Goal: Obtain resource: Obtain resource

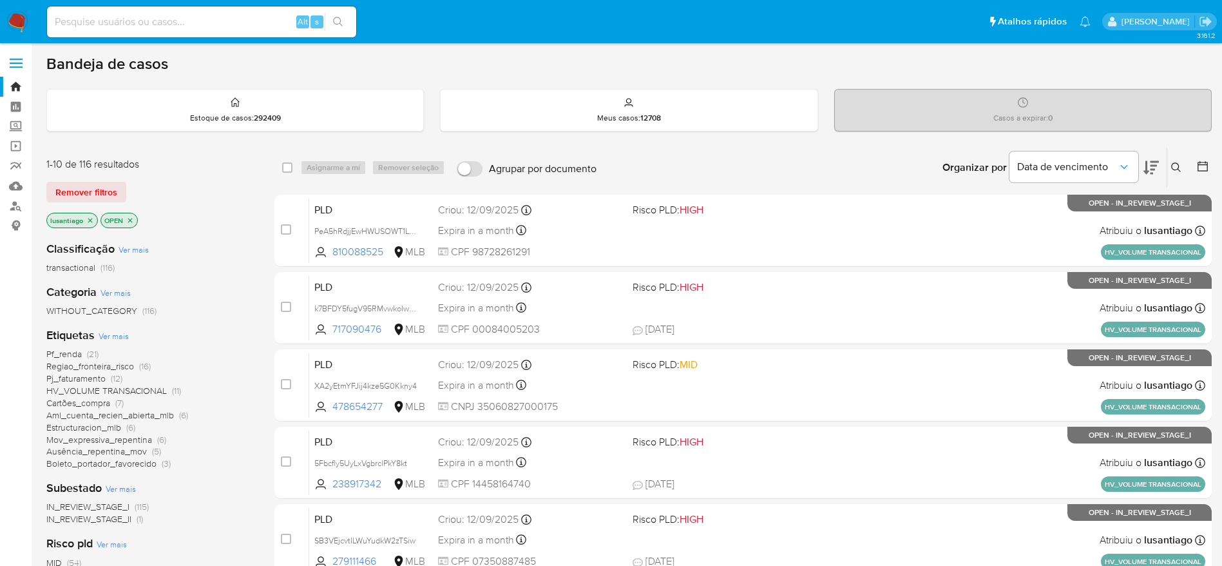
scroll to position [97, 0]
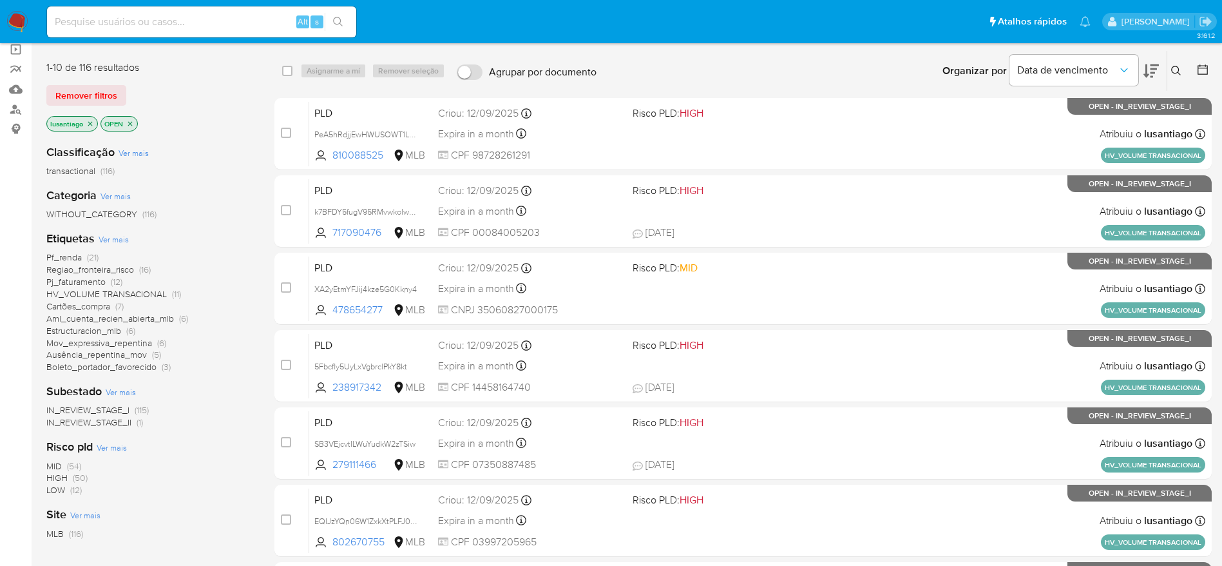
click at [61, 256] on span "Pf_renda" at bounding box center [63, 257] width 35 height 13
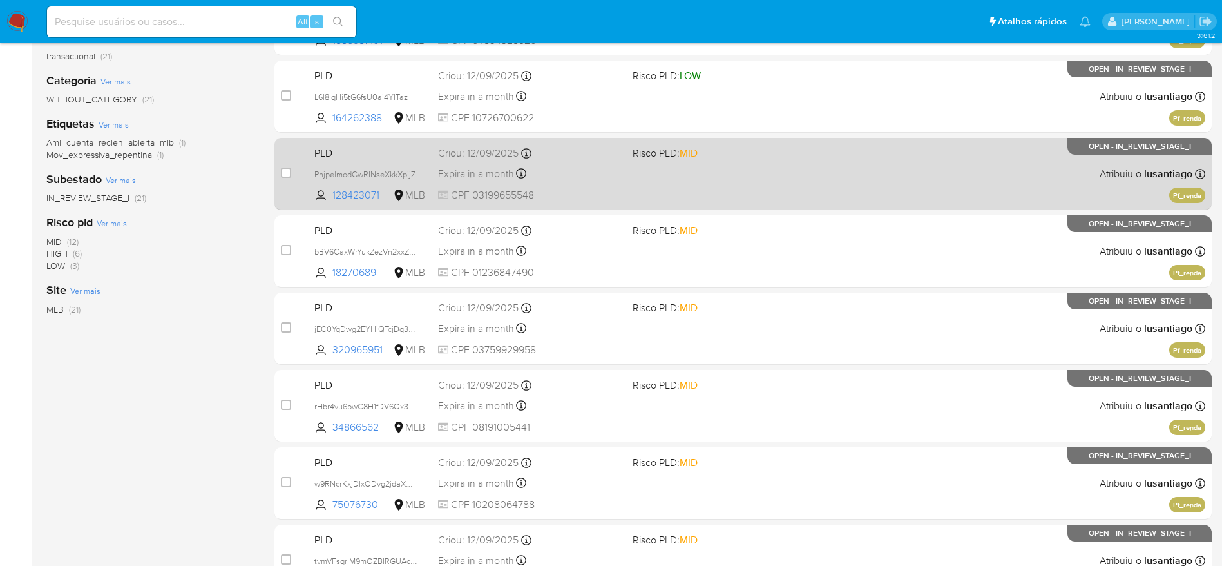
scroll to position [483, 0]
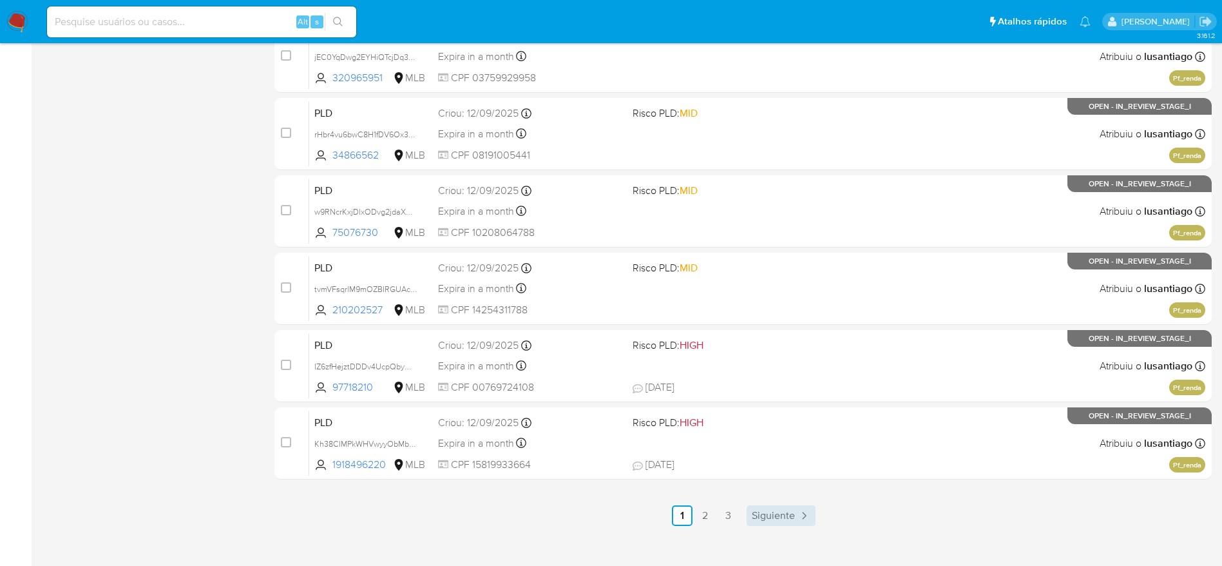
click at [782, 514] on span "Siguiente" at bounding box center [773, 515] width 43 height 10
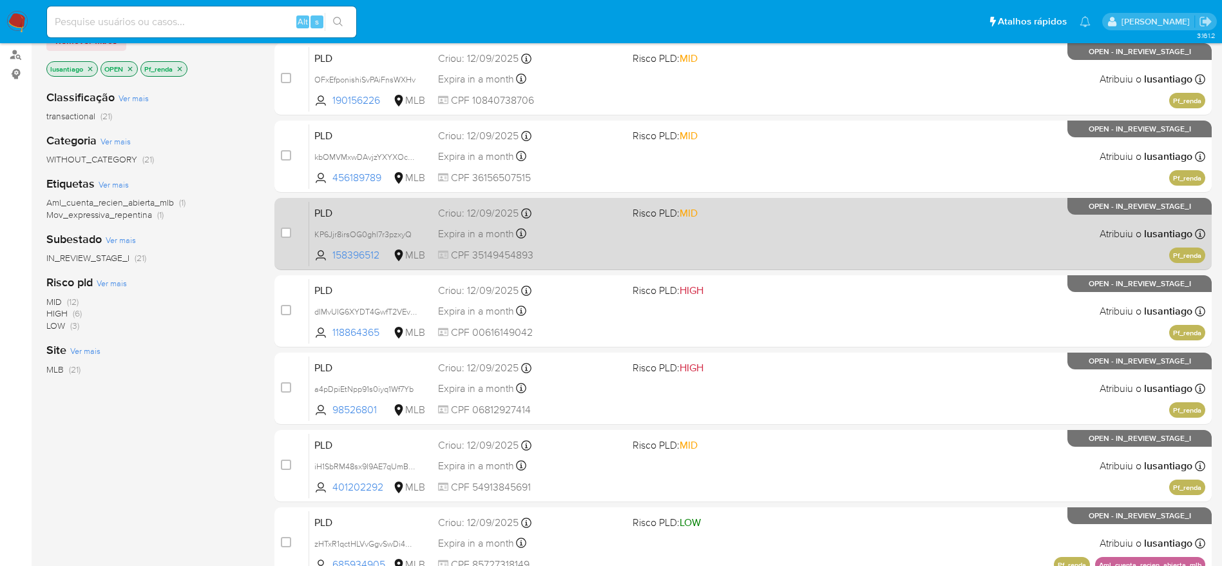
scroll to position [193, 0]
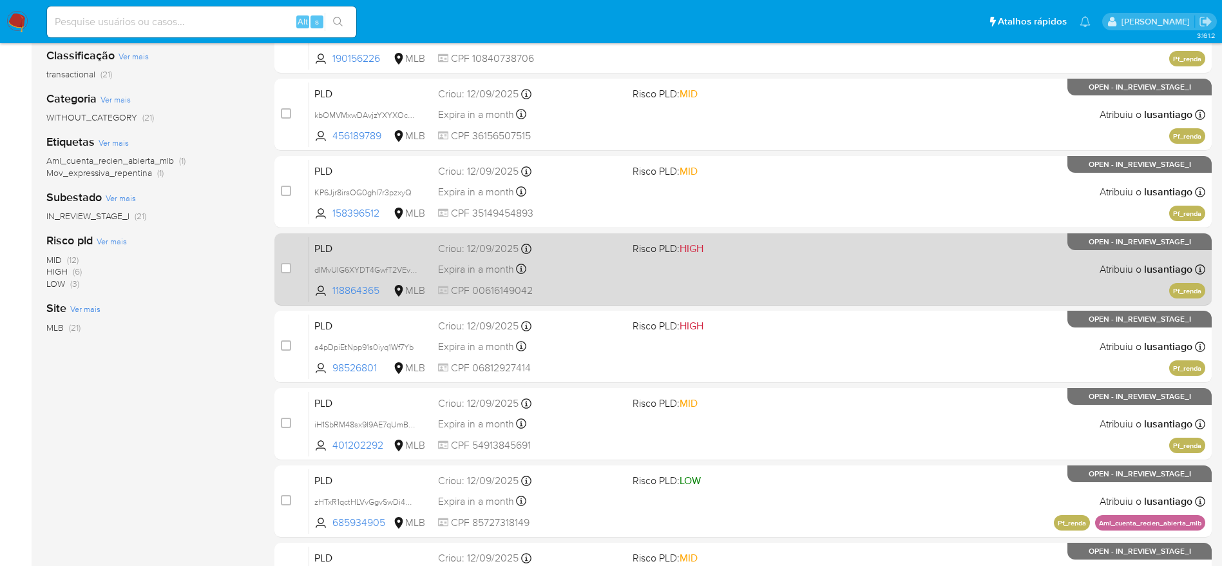
click at [572, 251] on div "Criou: 12/09/2025 Criou: 12/09/2025 00:21:53" at bounding box center [530, 249] width 184 height 14
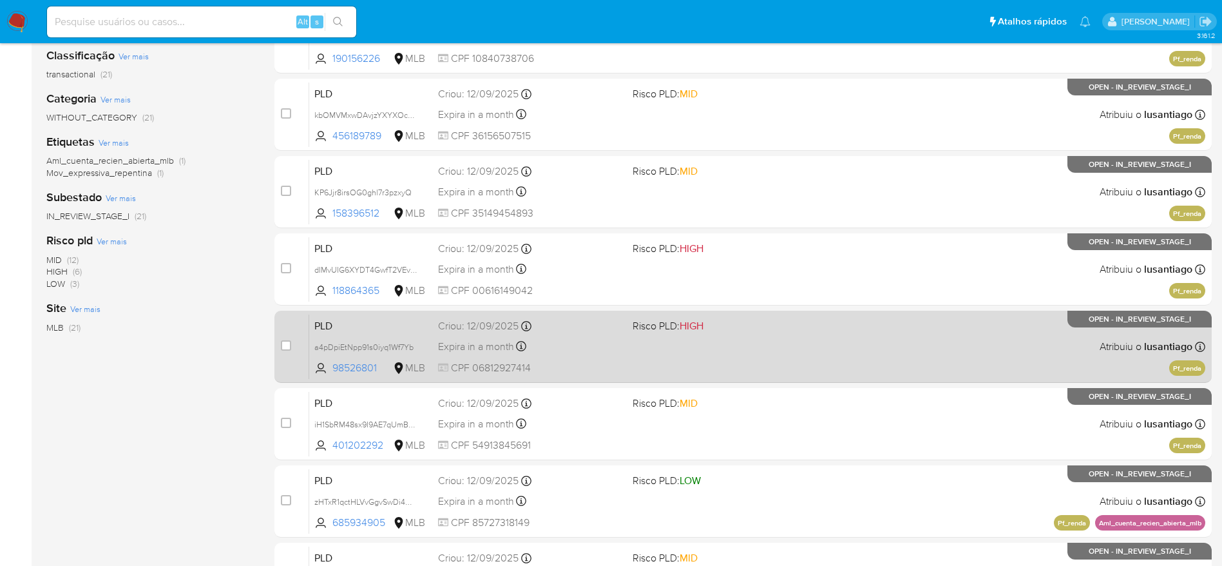
click at [569, 352] on div "Expira in a month Expira em 27/10/2025 00:21:31" at bounding box center [530, 346] width 184 height 17
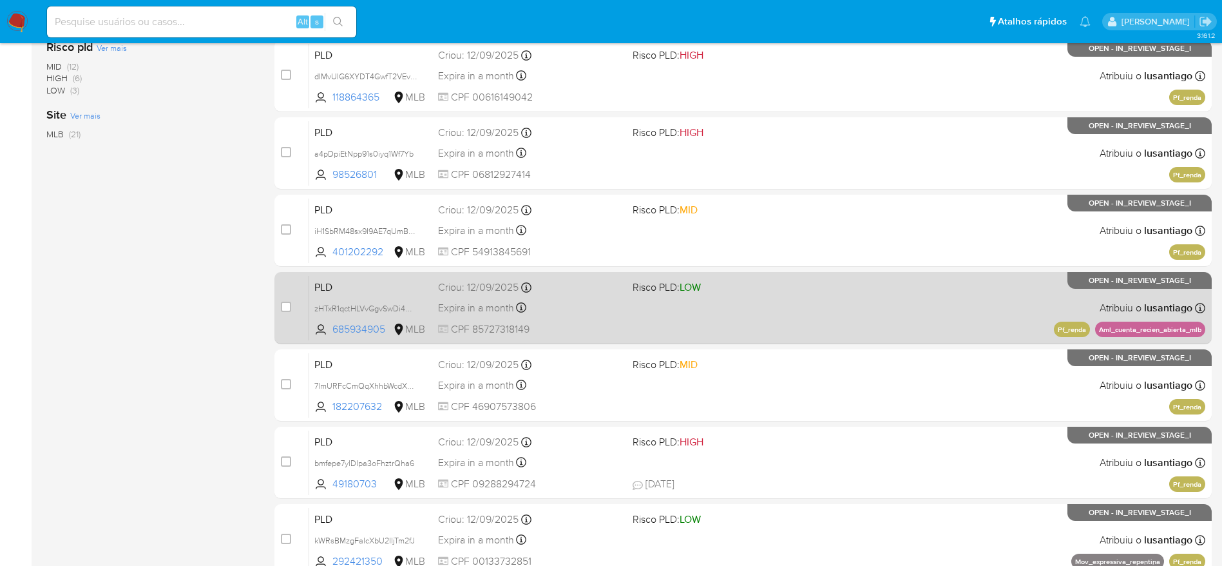
scroll to position [483, 0]
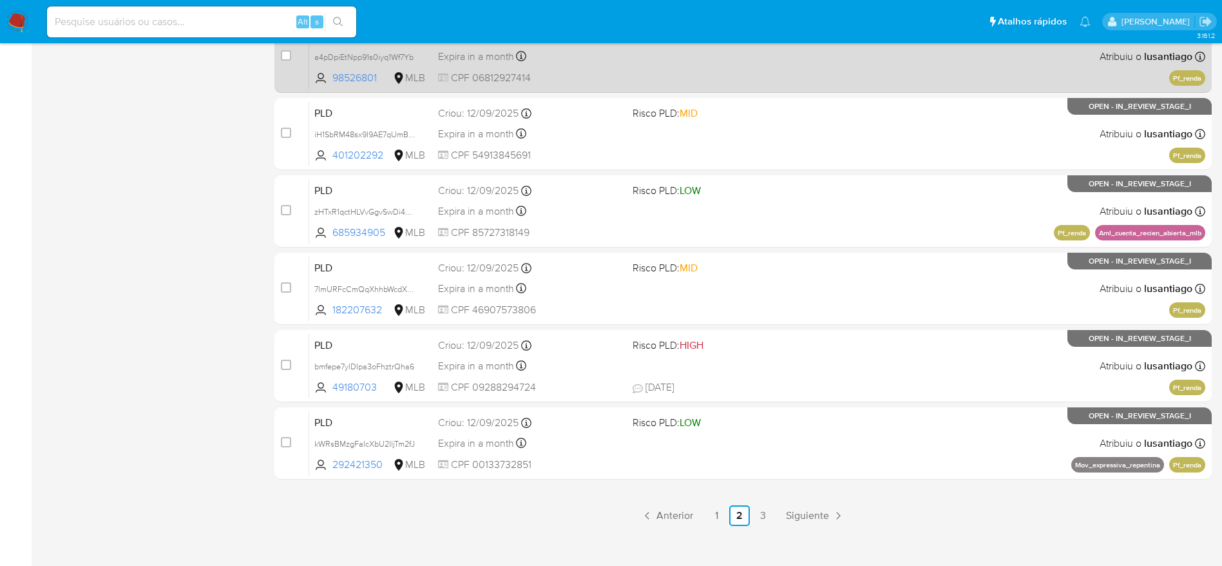
click at [808, 514] on span "Siguiente" at bounding box center [807, 515] width 43 height 10
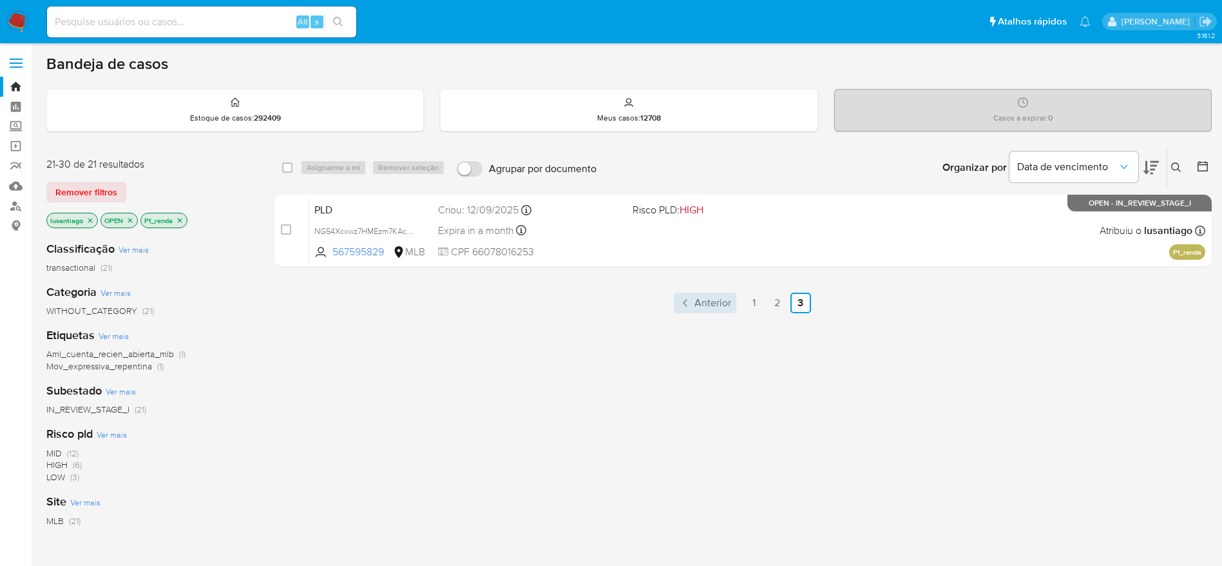
click at [725, 303] on span "Anterior" at bounding box center [713, 303] width 37 height 10
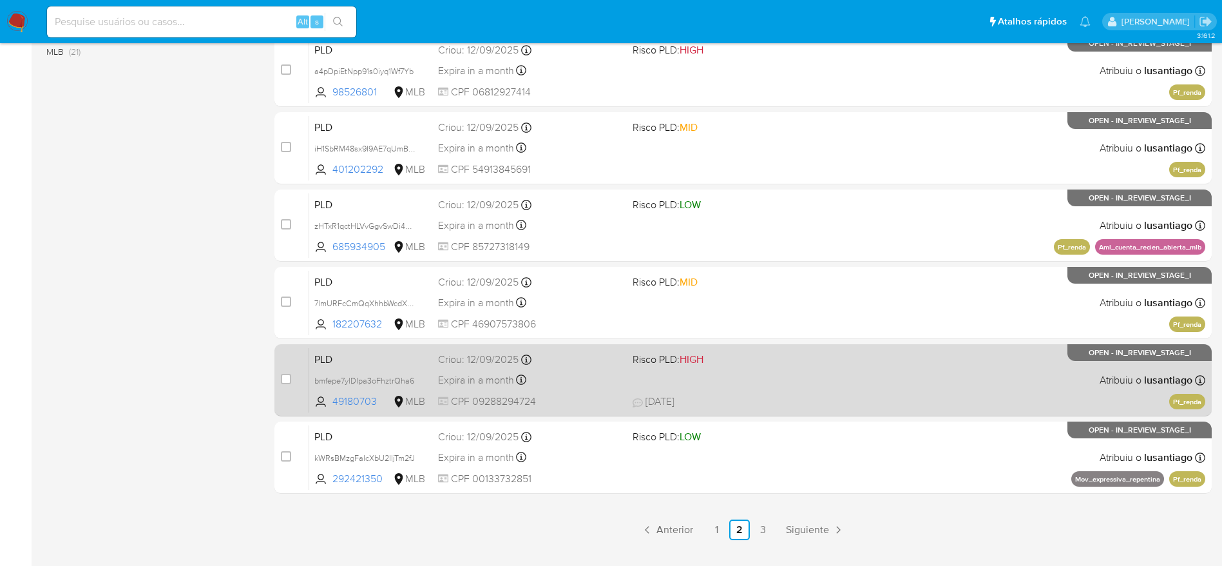
scroll to position [483, 0]
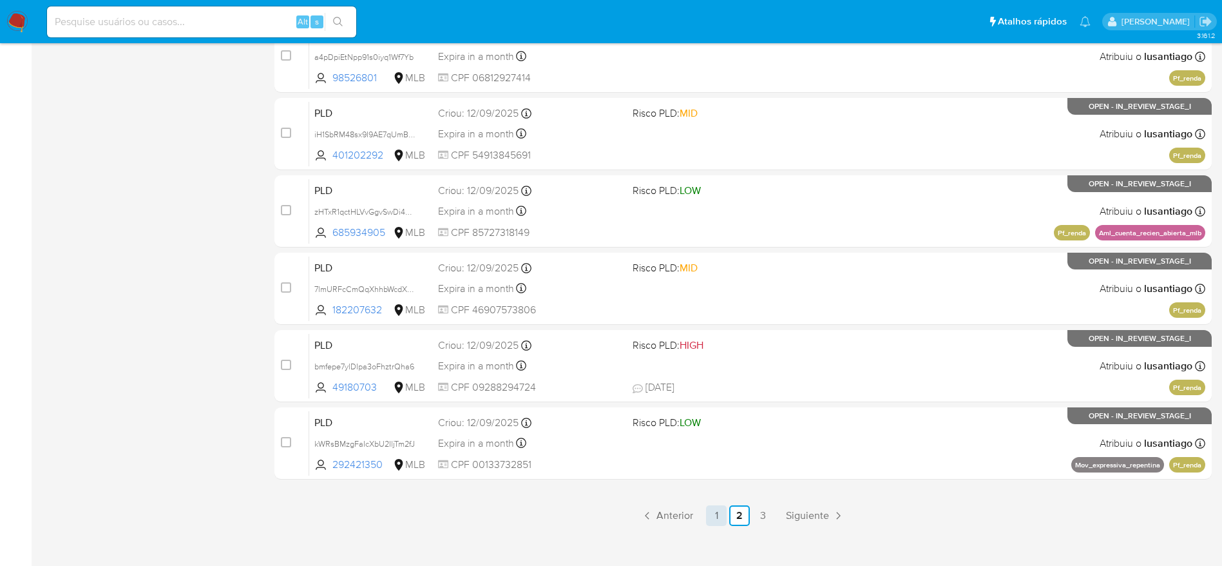
click at [711, 514] on link "1" at bounding box center [716, 515] width 21 height 21
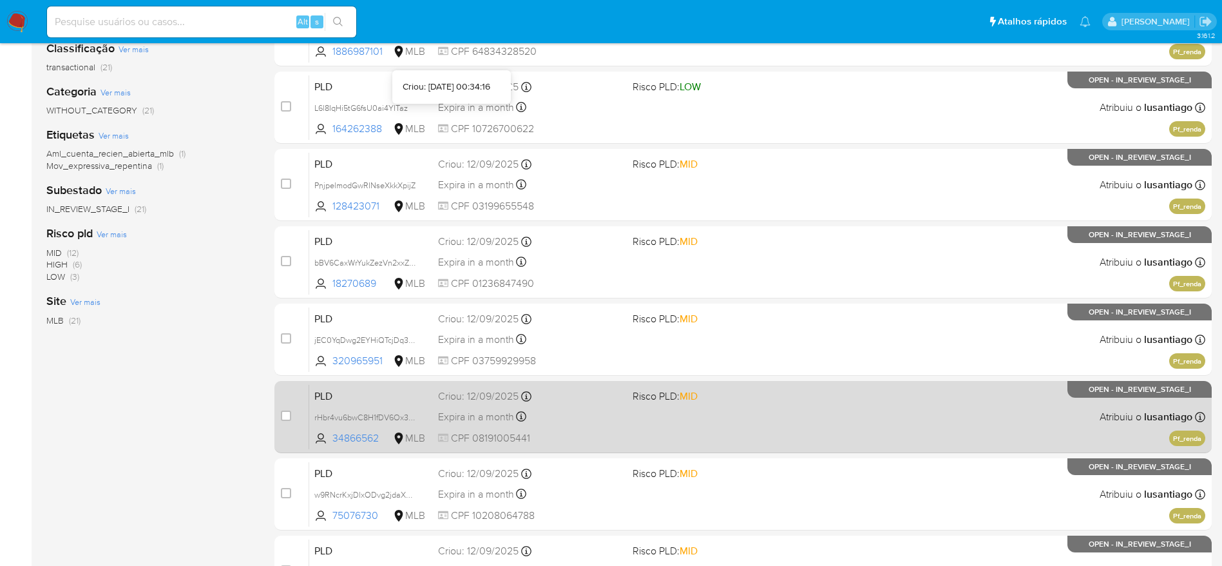
scroll to position [498, 0]
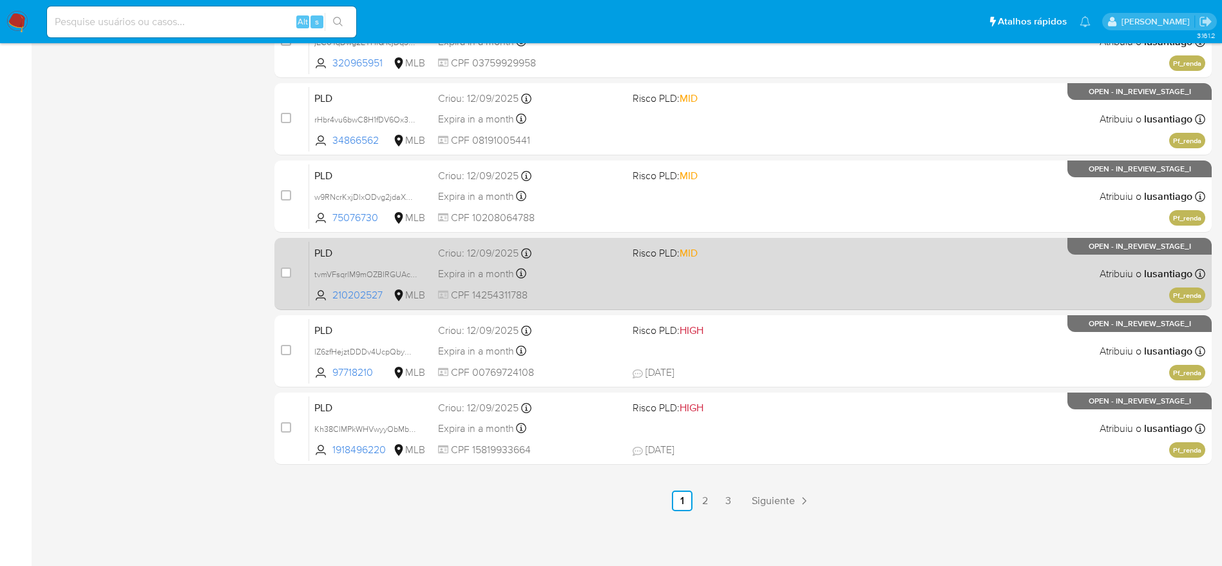
click at [573, 280] on div "Expira in a month Expira em 27/10/2025 00:32:28" at bounding box center [530, 273] width 184 height 17
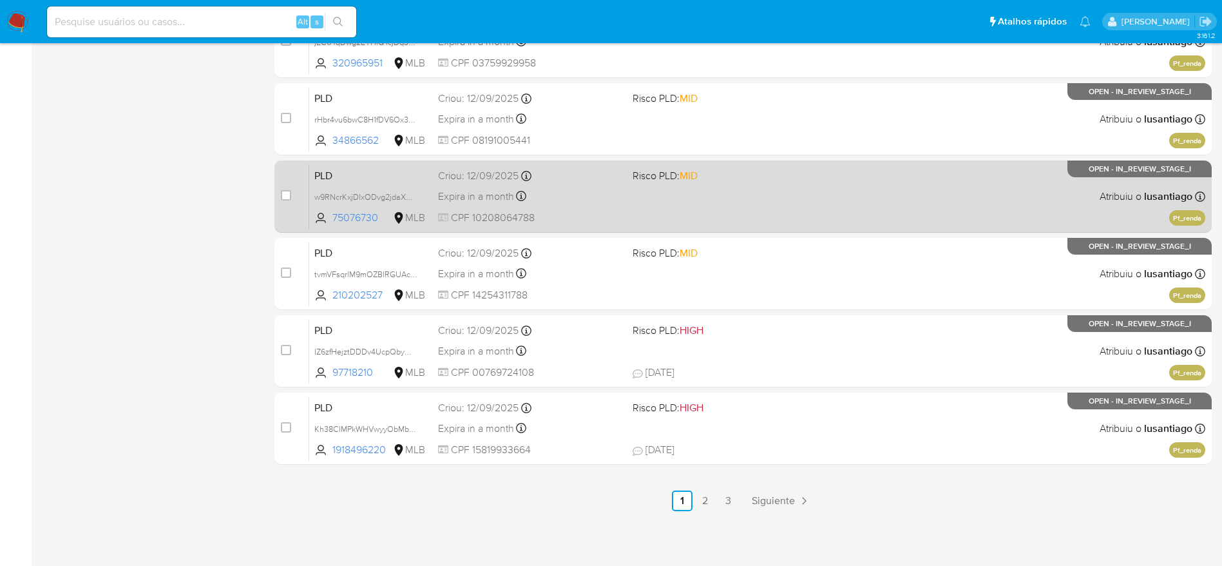
click at [595, 178] on div "Criou: 12/09/2025 Criou: 12/09/2025 00:32:38" at bounding box center [530, 176] width 184 height 14
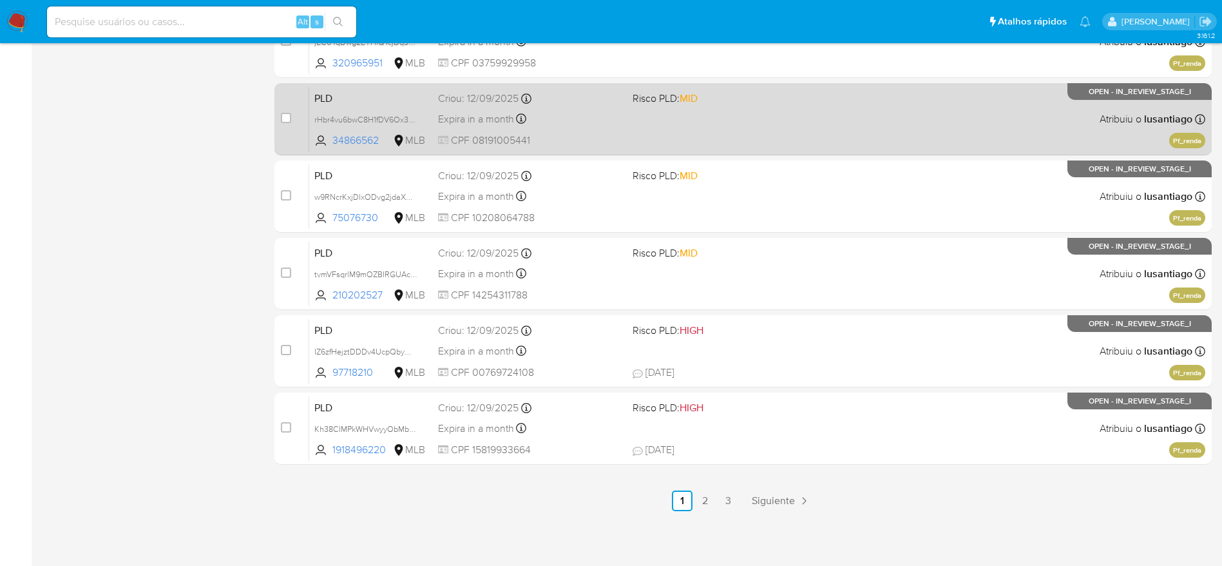
click at [612, 115] on div "Expira in a month Expira em 27/10/2025 00:33:05" at bounding box center [530, 118] width 184 height 17
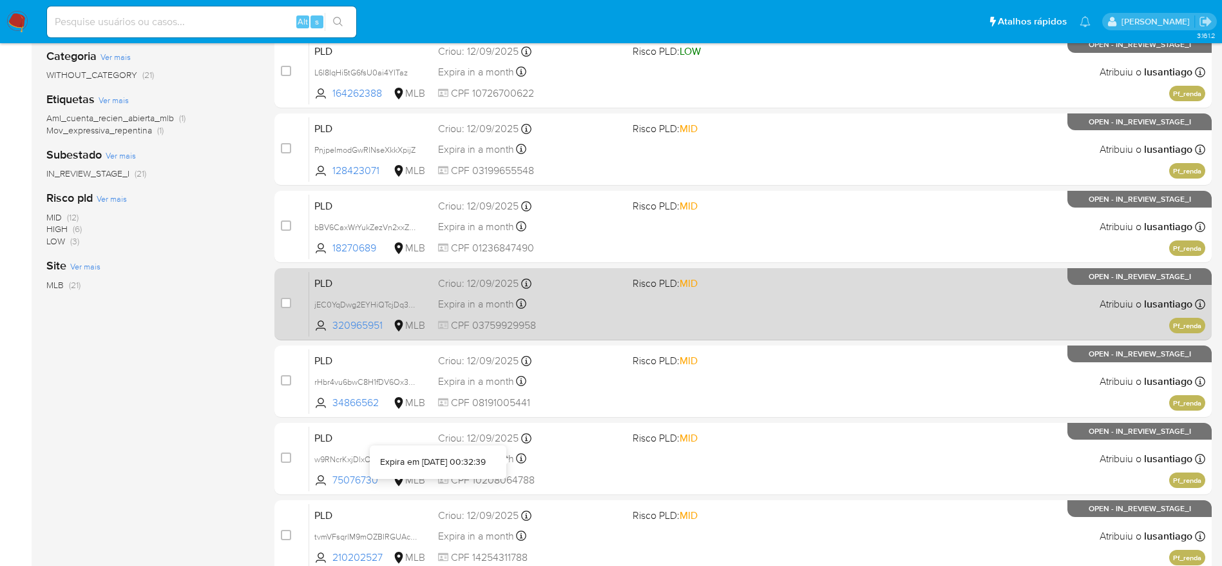
scroll to position [208, 0]
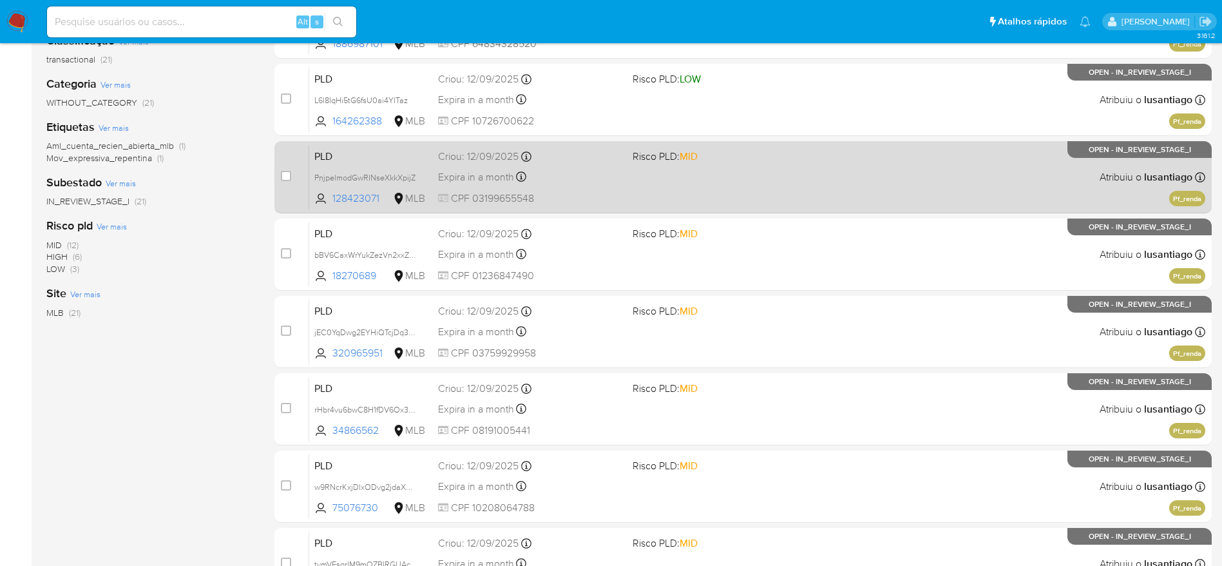
click at [586, 174] on div "Expira in a month Expira em 27/10/2025 00:34:05" at bounding box center [530, 176] width 184 height 17
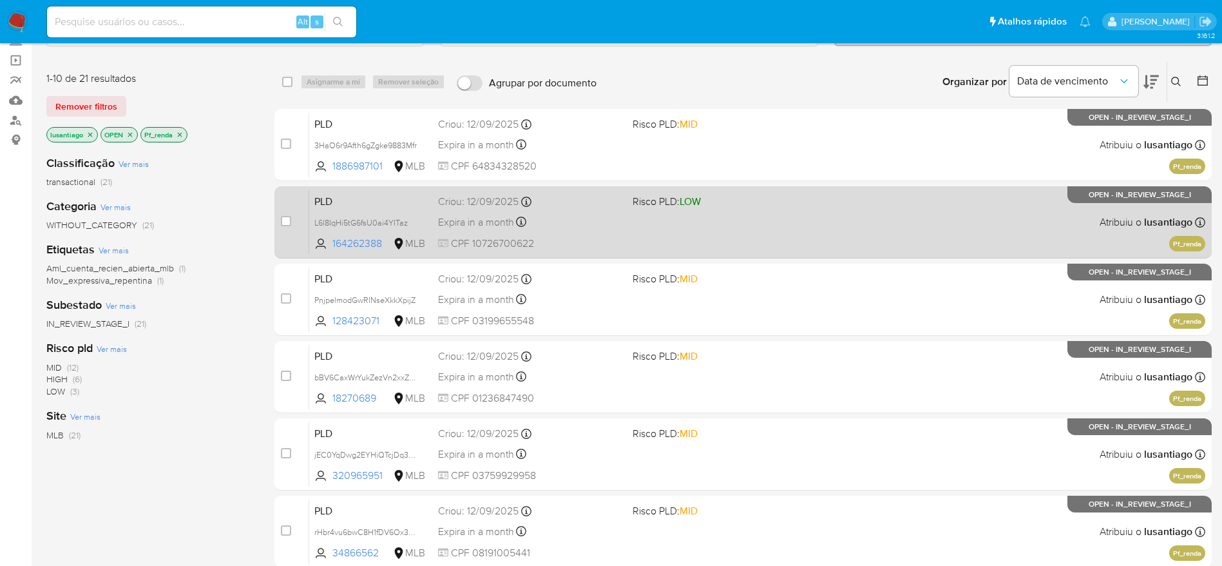
scroll to position [0, 0]
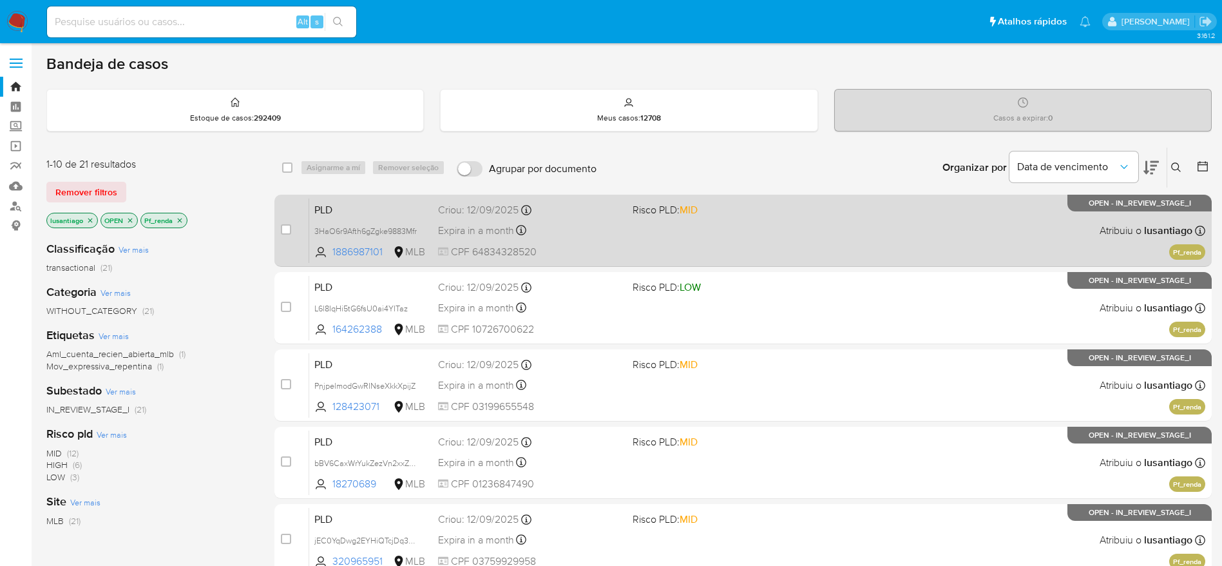
click at [592, 247] on span "CPF 64834328520" at bounding box center [530, 252] width 184 height 14
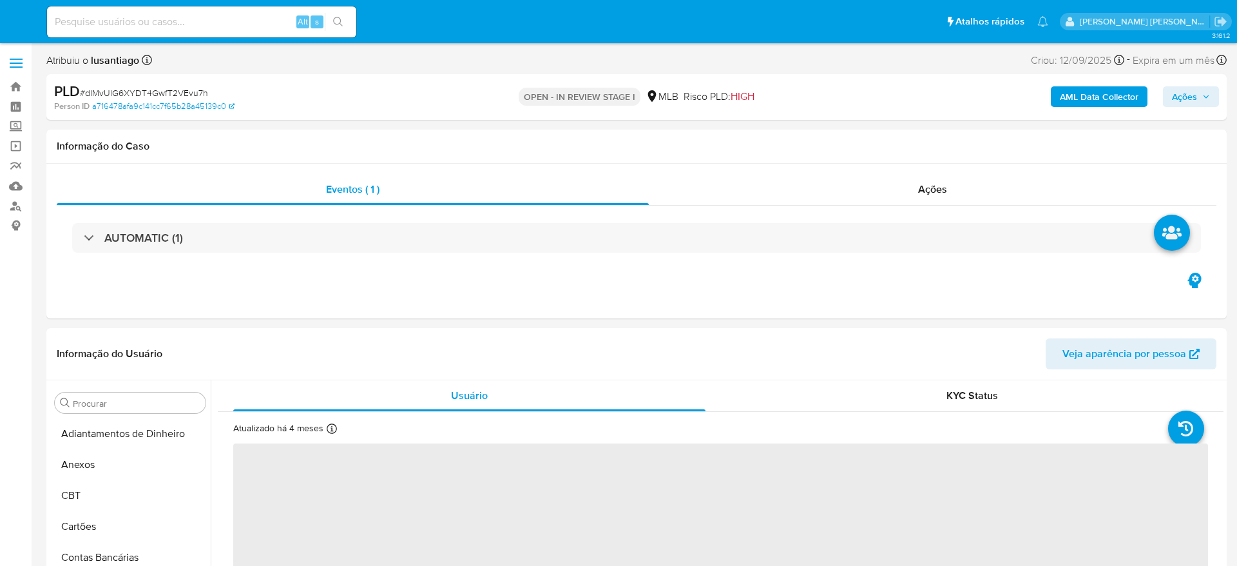
select select "10"
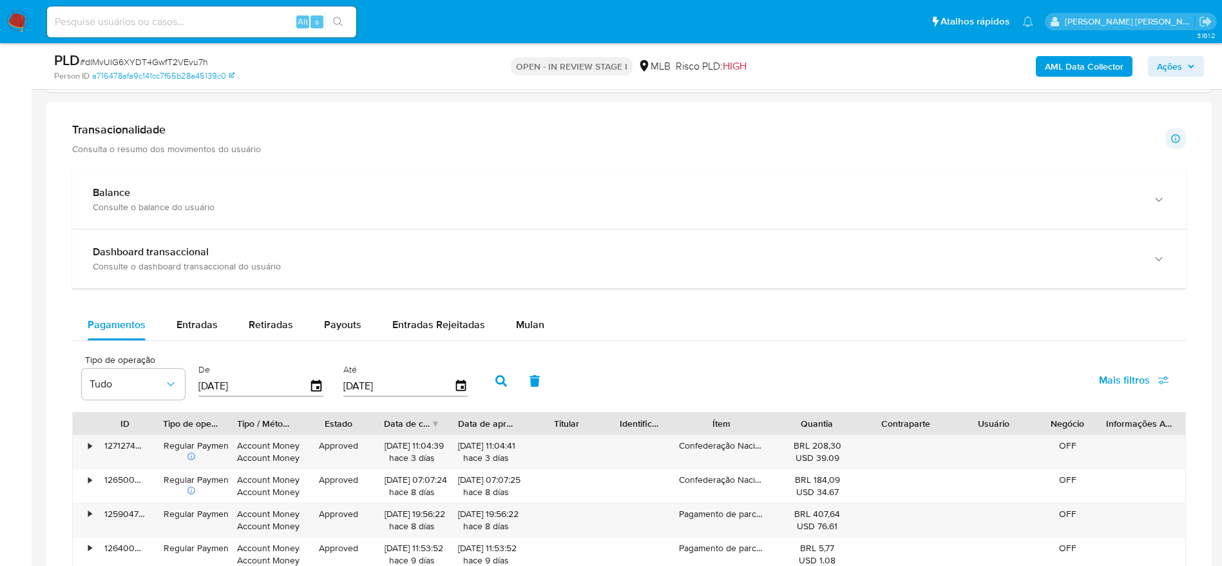
scroll to position [967, 0]
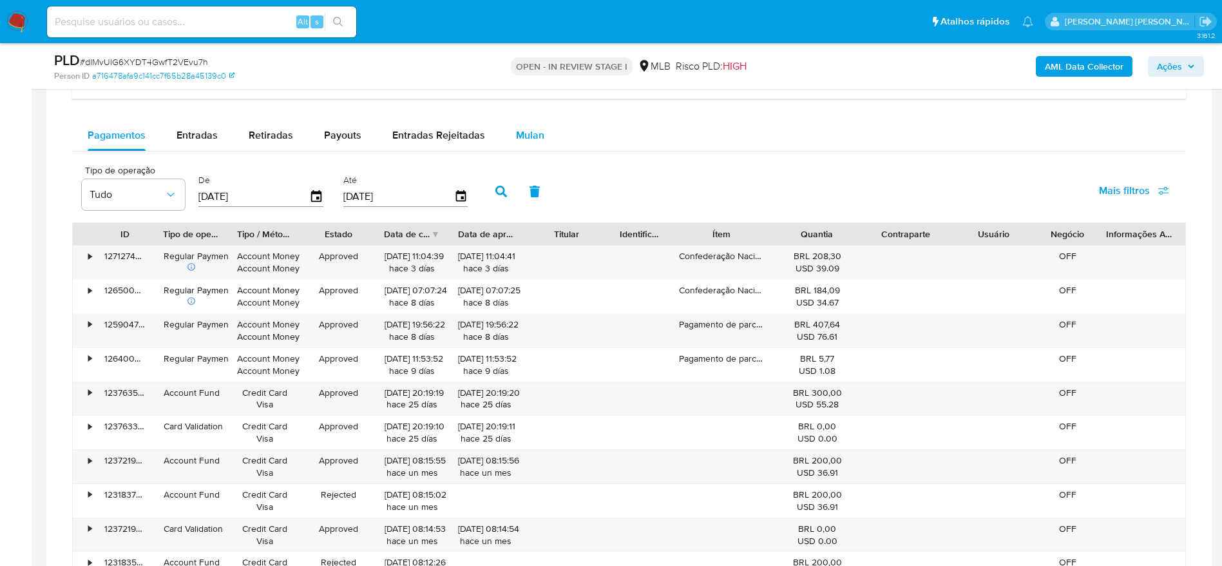
click at [507, 122] on button "Mulan" at bounding box center [530, 135] width 59 height 31
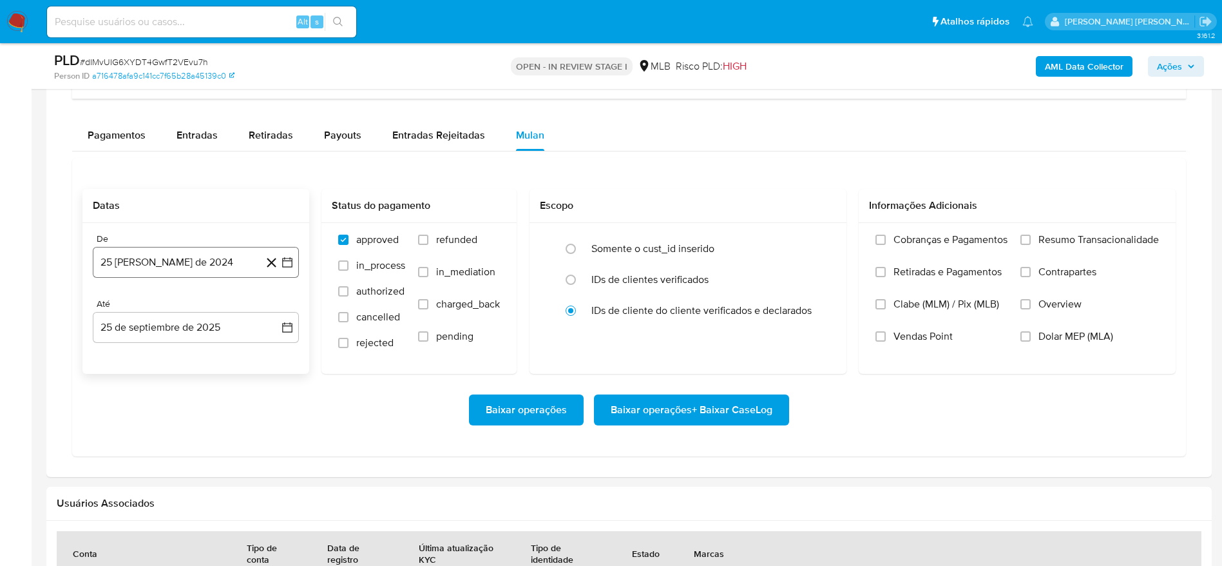
click at [212, 255] on button "25 [PERSON_NAME] de 2024" at bounding box center [196, 262] width 206 height 31
click at [169, 310] on span "agosto 2024" at bounding box center [189, 308] width 59 height 13
click at [281, 314] on div "2024 2024 ene feb mar abr may jun jul ago sep oct nov dic" at bounding box center [195, 391] width 204 height 218
drag, startPoint x: 280, startPoint y: 307, endPoint x: 268, endPoint y: 314, distance: 13.8
click at [279, 308] on icon "Año siguiente" at bounding box center [272, 308] width 15 height 15
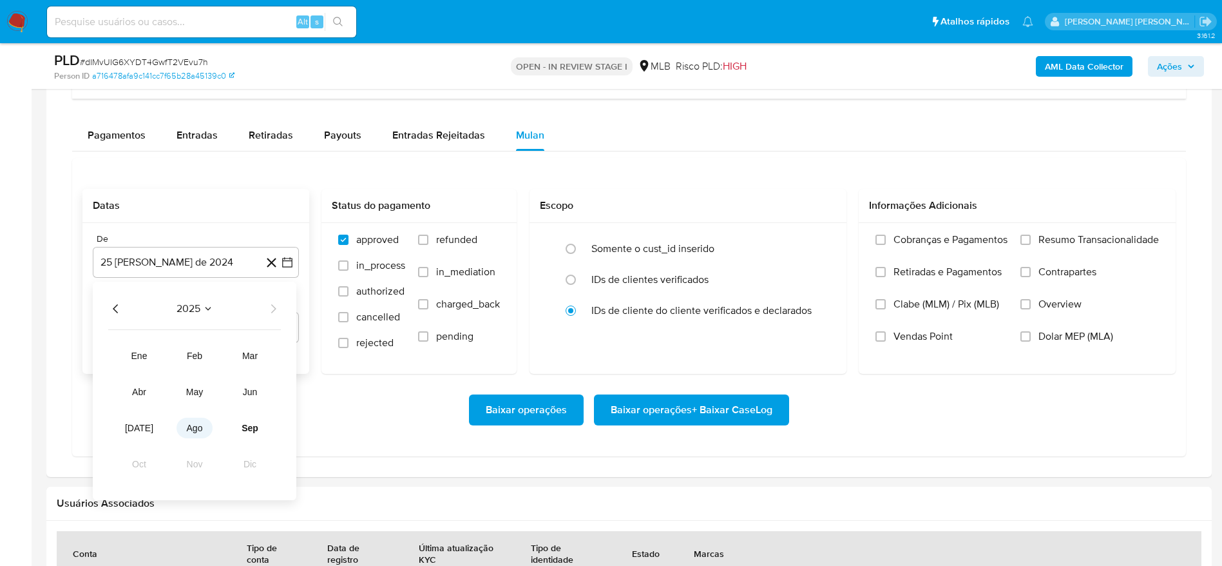
click at [199, 425] on span "ago" at bounding box center [195, 428] width 16 height 10
click at [223, 354] on button "1" at bounding box center [221, 356] width 21 height 21
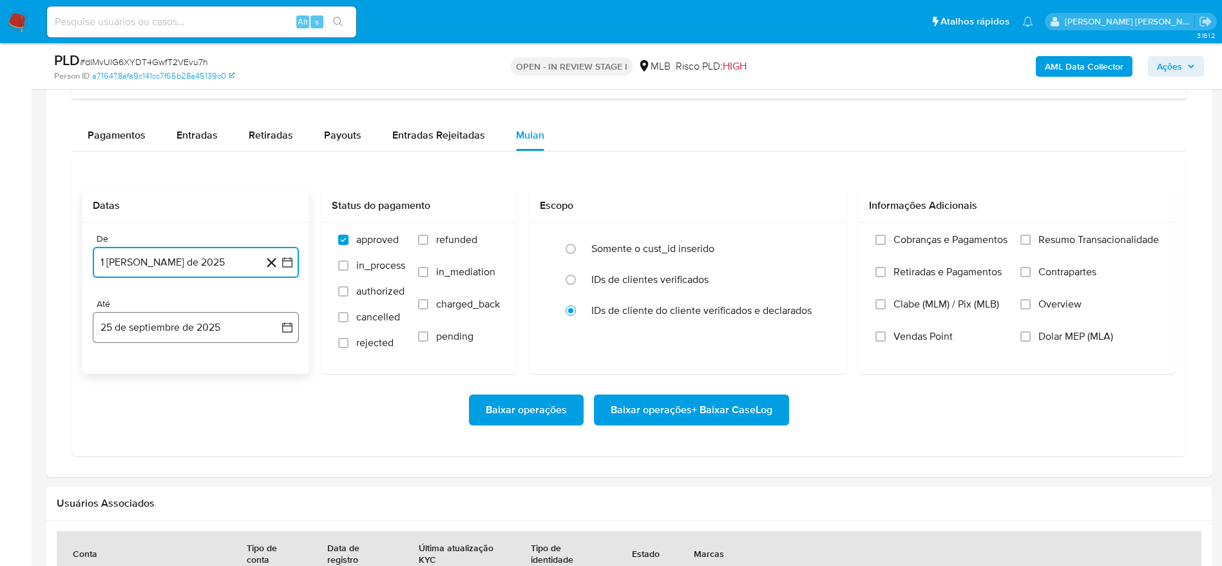
click at [189, 338] on button "25 de septiembre de 2025" at bounding box center [196, 327] width 206 height 31
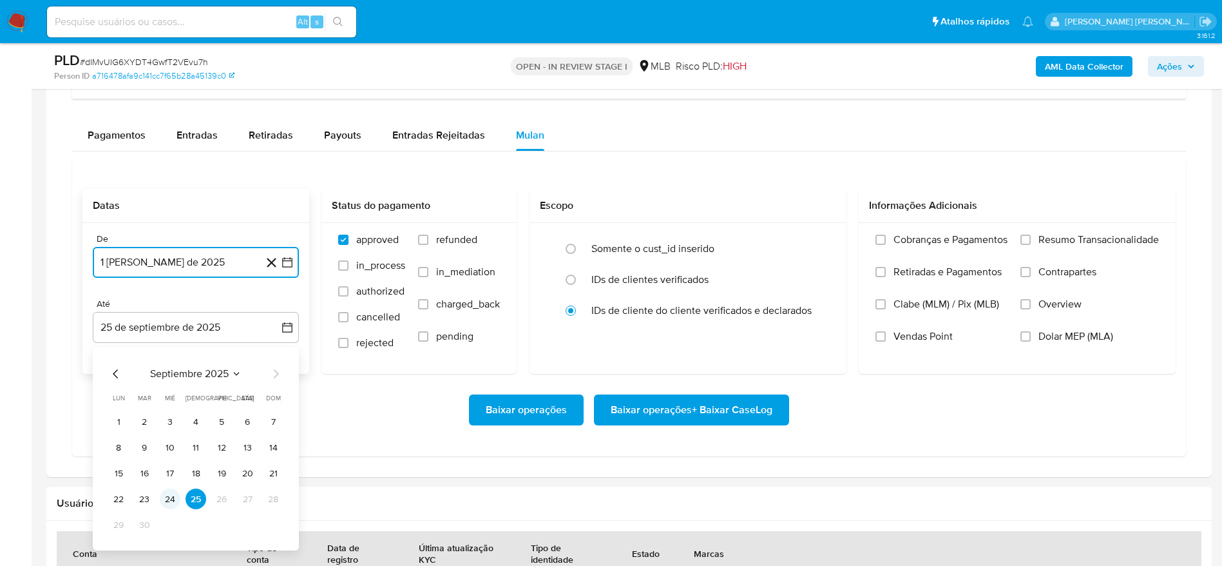
click at [163, 501] on button "24" at bounding box center [170, 498] width 21 height 21
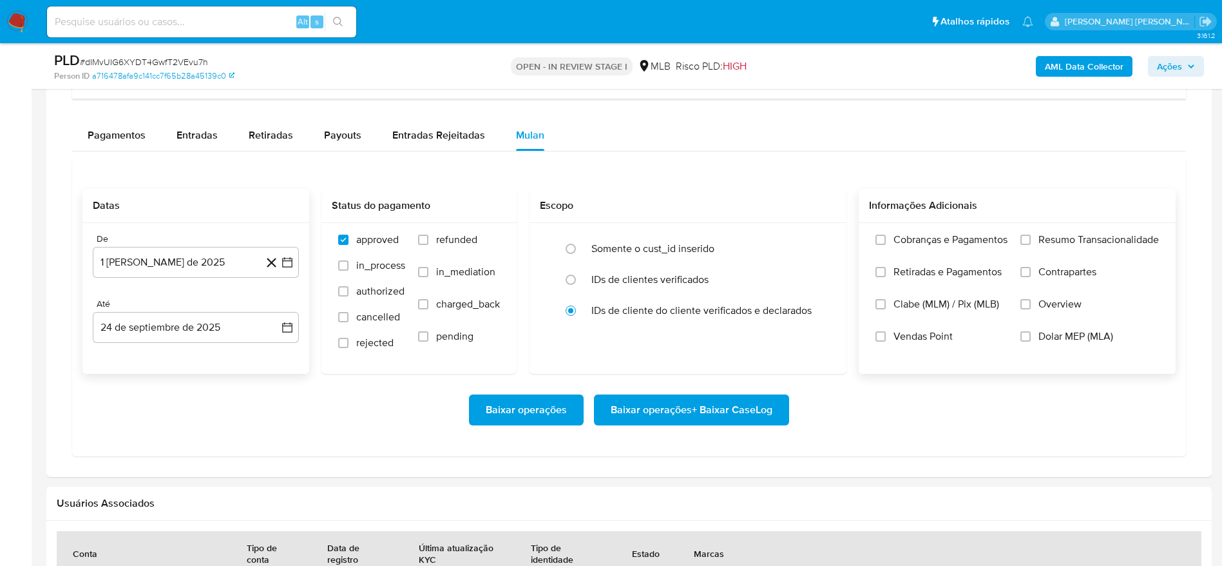
click at [1106, 234] on span "Resumo Transacionalidade" at bounding box center [1099, 239] width 121 height 13
click at [1031, 235] on input "Resumo Transacionalidade" at bounding box center [1026, 240] width 10 height 10
click at [751, 412] on span "Baixar operações + Baixar CaseLog" at bounding box center [692, 410] width 162 height 28
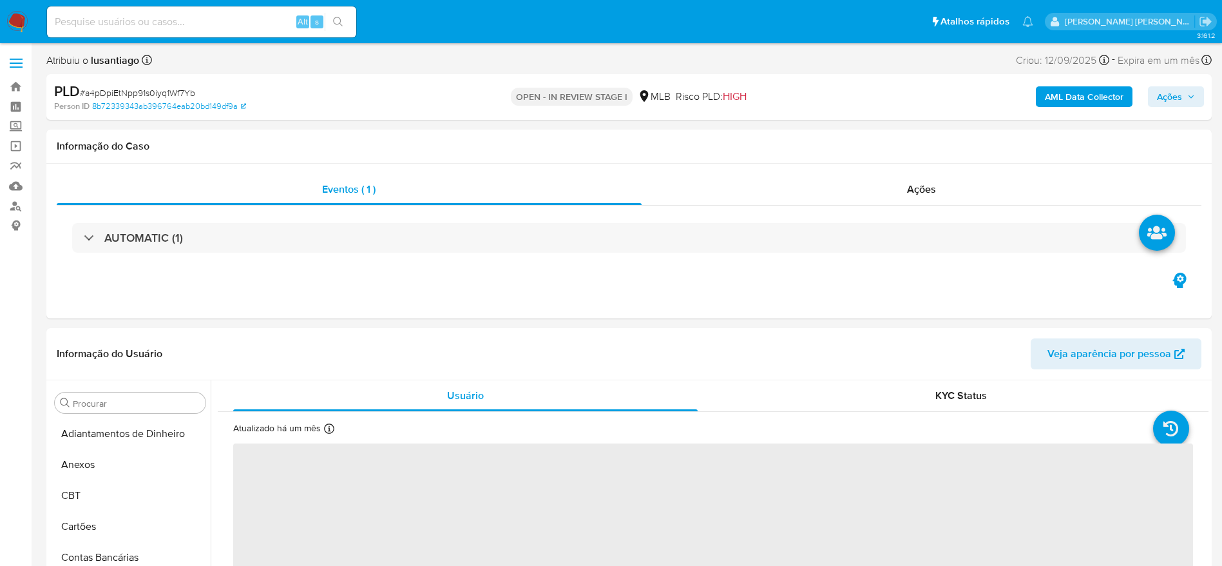
select select "10"
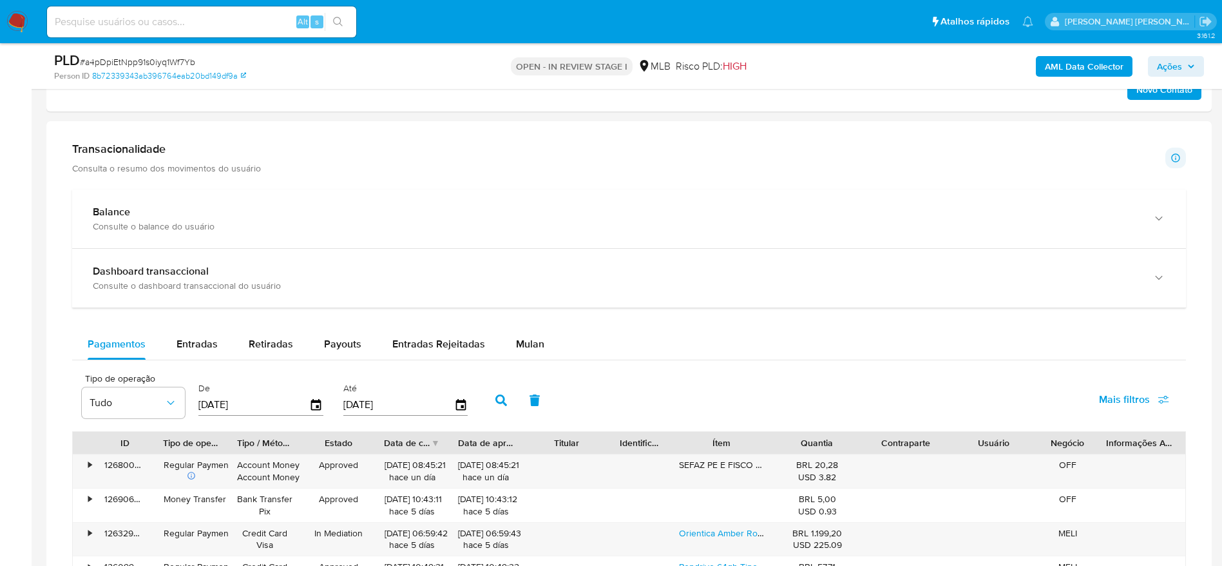
scroll to position [967, 0]
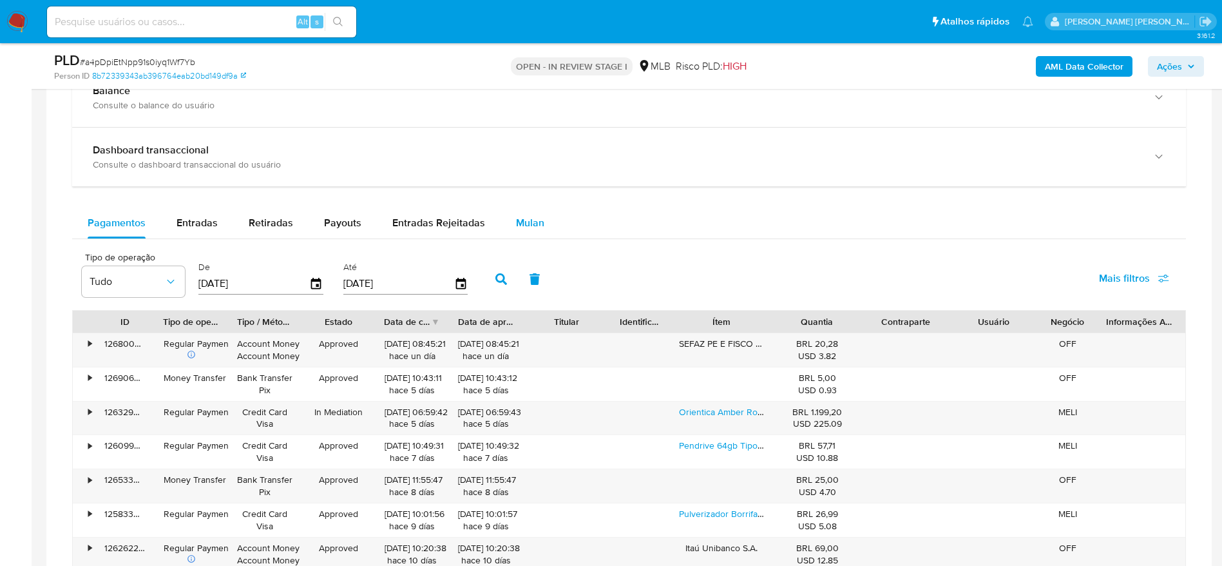
click at [535, 217] on span "Mulan" at bounding box center [530, 222] width 28 height 15
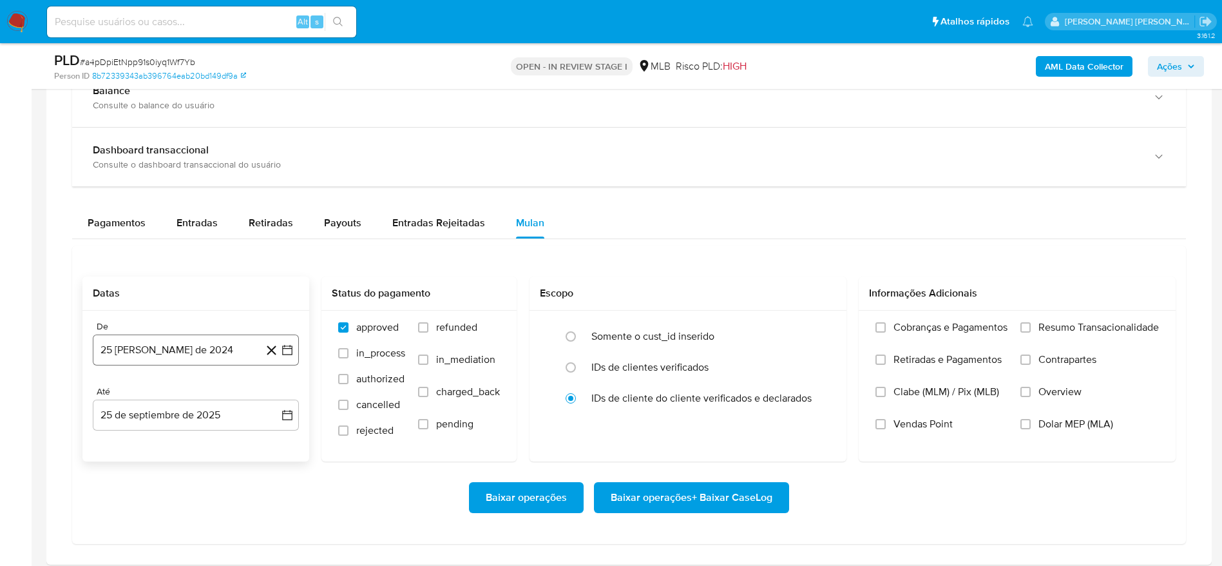
click at [202, 351] on button "25 [PERSON_NAME] de 2024" at bounding box center [196, 349] width 206 height 31
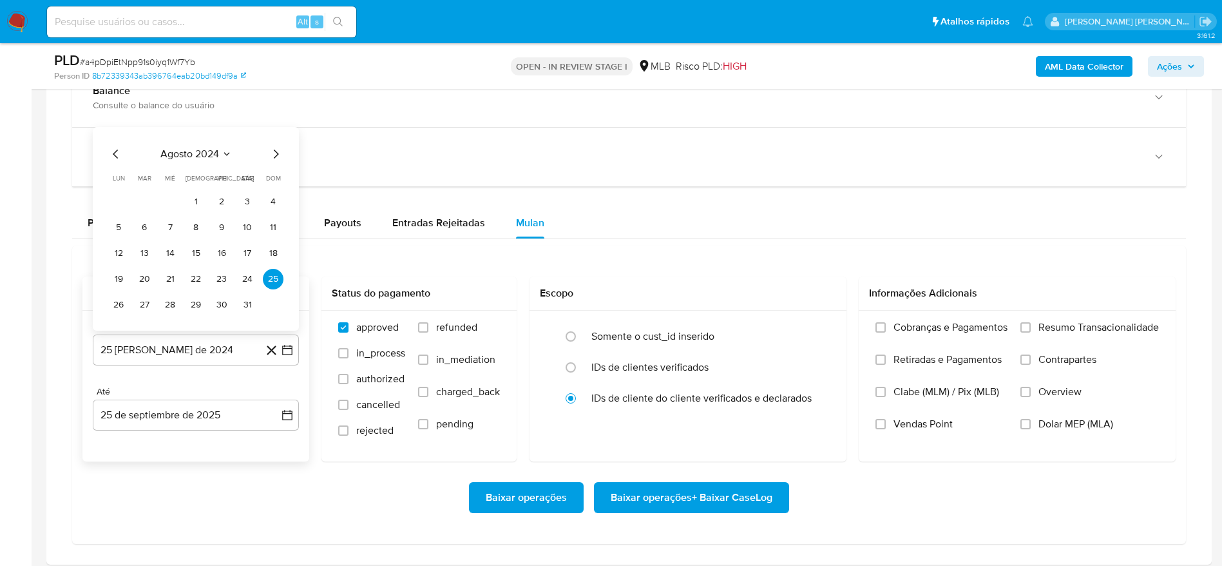
click at [185, 155] on span "agosto 2024" at bounding box center [189, 154] width 59 height 13
click at [275, 141] on icon "Año siguiente" at bounding box center [272, 138] width 15 height 15
click at [199, 255] on span "ago" at bounding box center [195, 258] width 16 height 10
click at [219, 205] on button "1" at bounding box center [221, 201] width 21 height 21
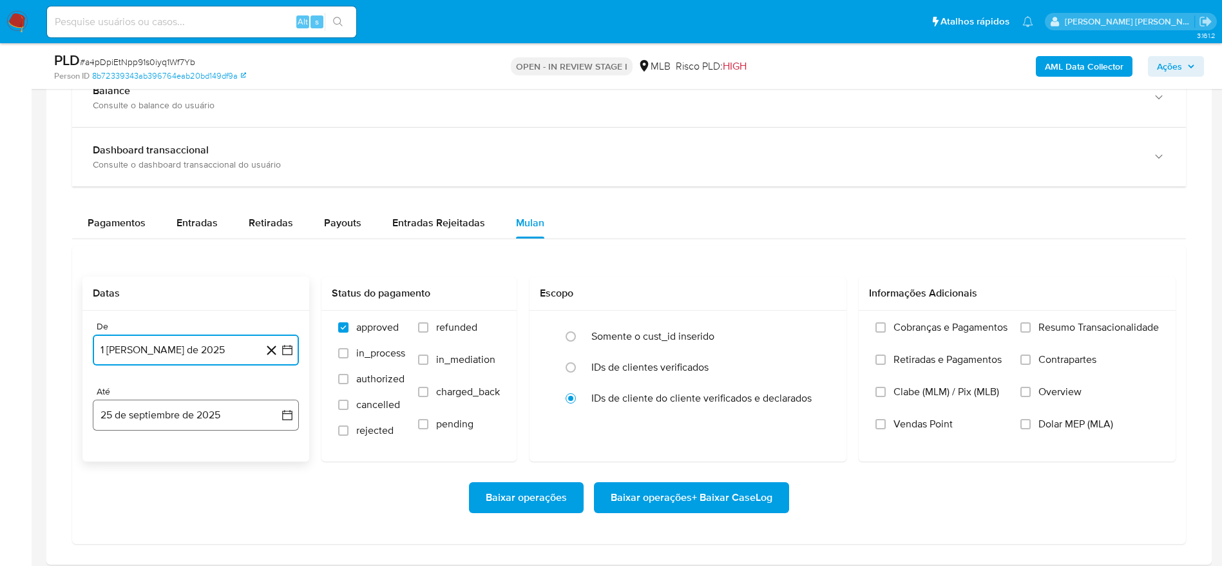
click at [189, 425] on button "25 de septiembre de 2025" at bounding box center [196, 415] width 206 height 31
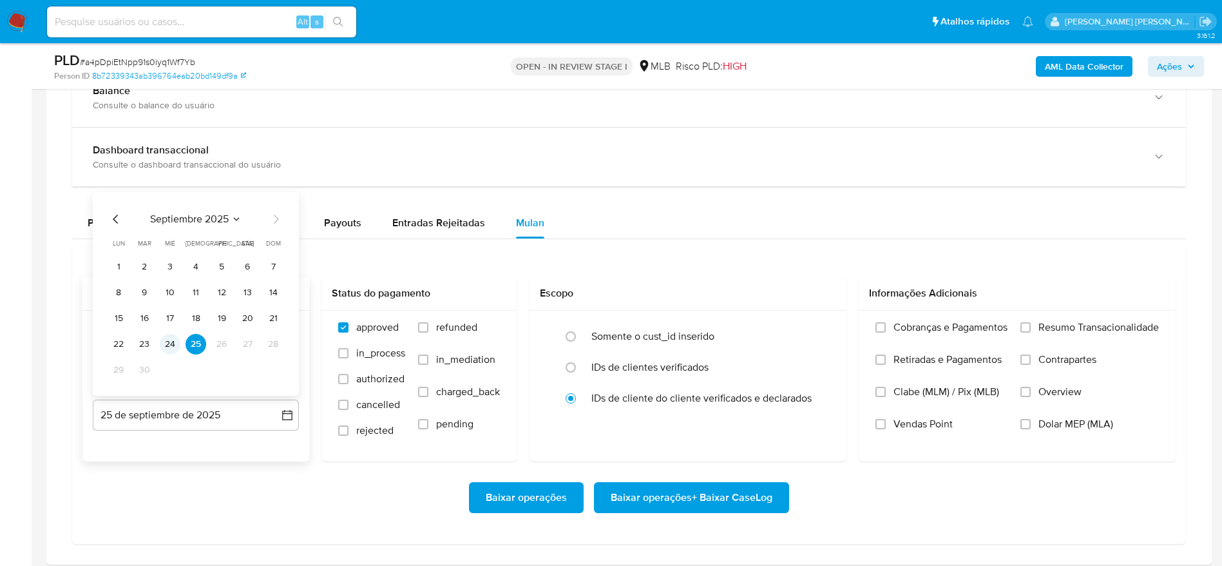
click at [168, 345] on button "24" at bounding box center [170, 344] width 21 height 21
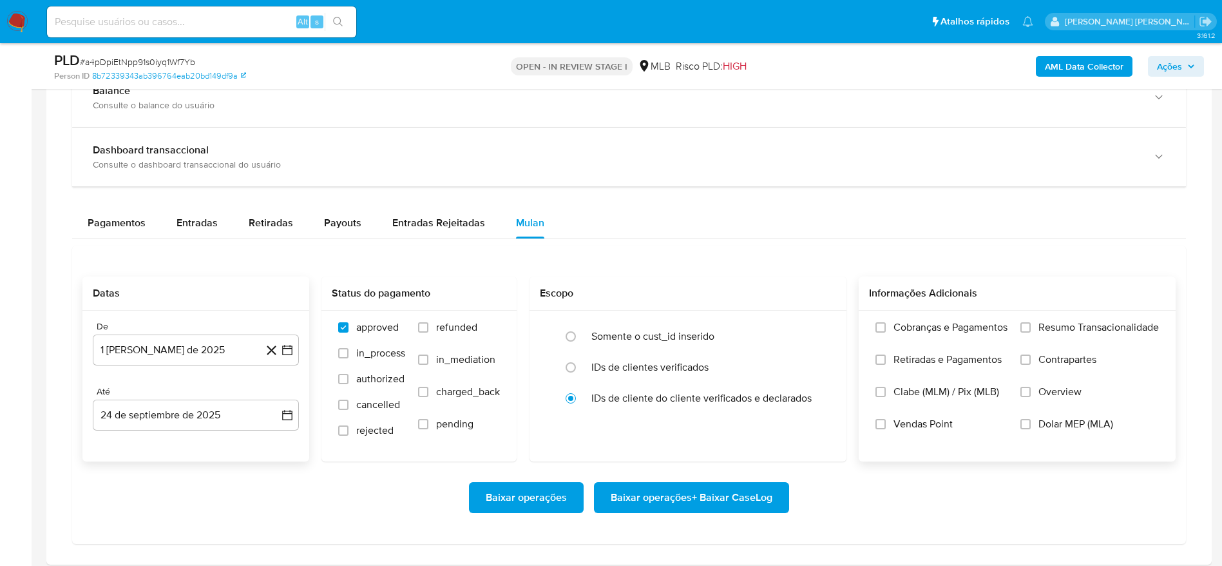
click at [1045, 330] on span "Resumo Transacionalidade" at bounding box center [1099, 327] width 121 height 13
click at [1031, 330] on input "Resumo Transacionalidade" at bounding box center [1026, 327] width 10 height 10
click at [699, 499] on span "Baixar operações + Baixar CaseLog" at bounding box center [692, 497] width 162 height 28
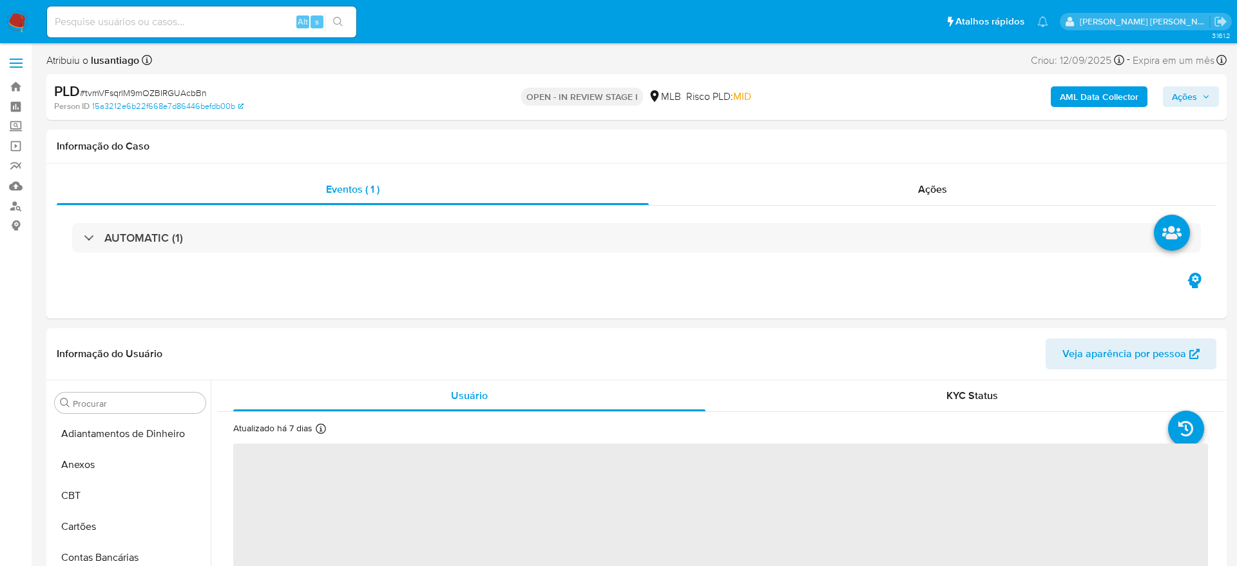
select select "10"
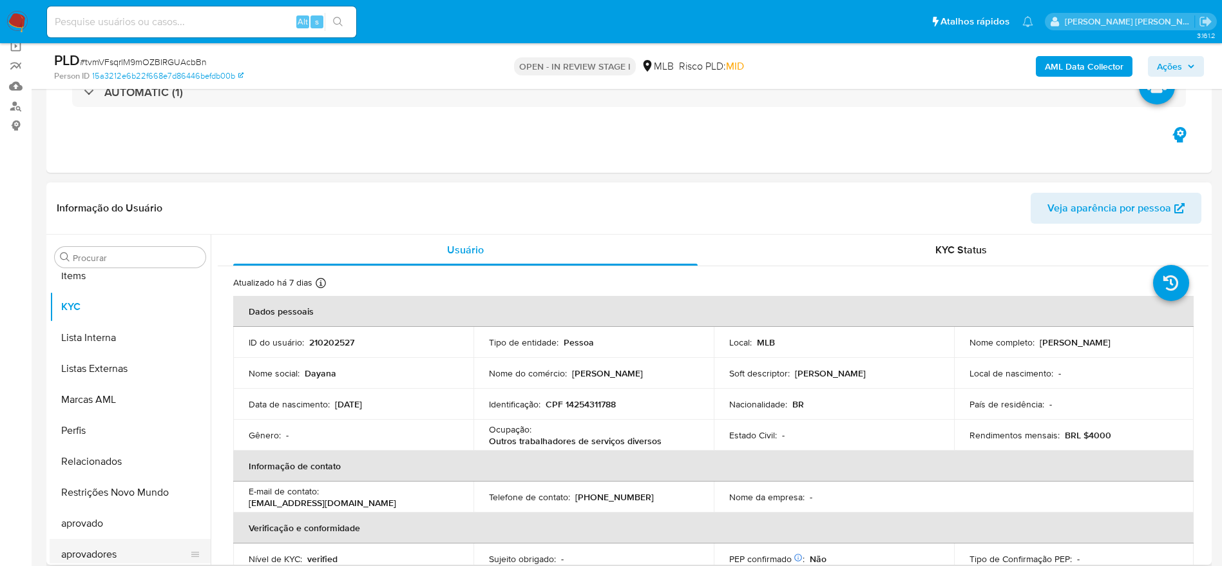
scroll to position [668, 0]
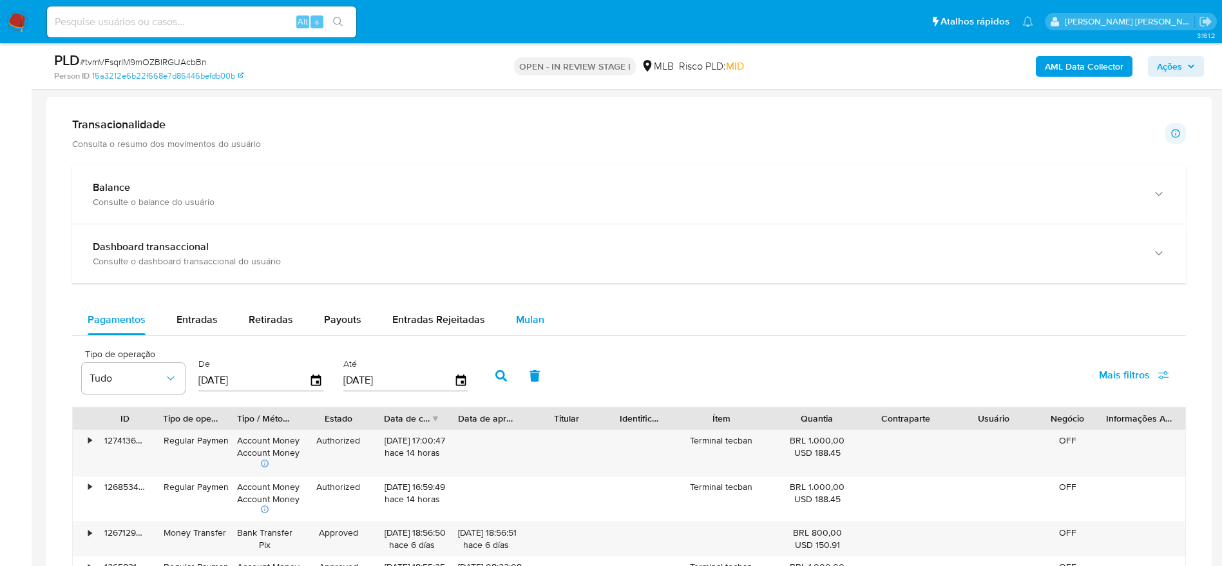
click at [534, 320] on span "Mulan" at bounding box center [530, 319] width 28 height 15
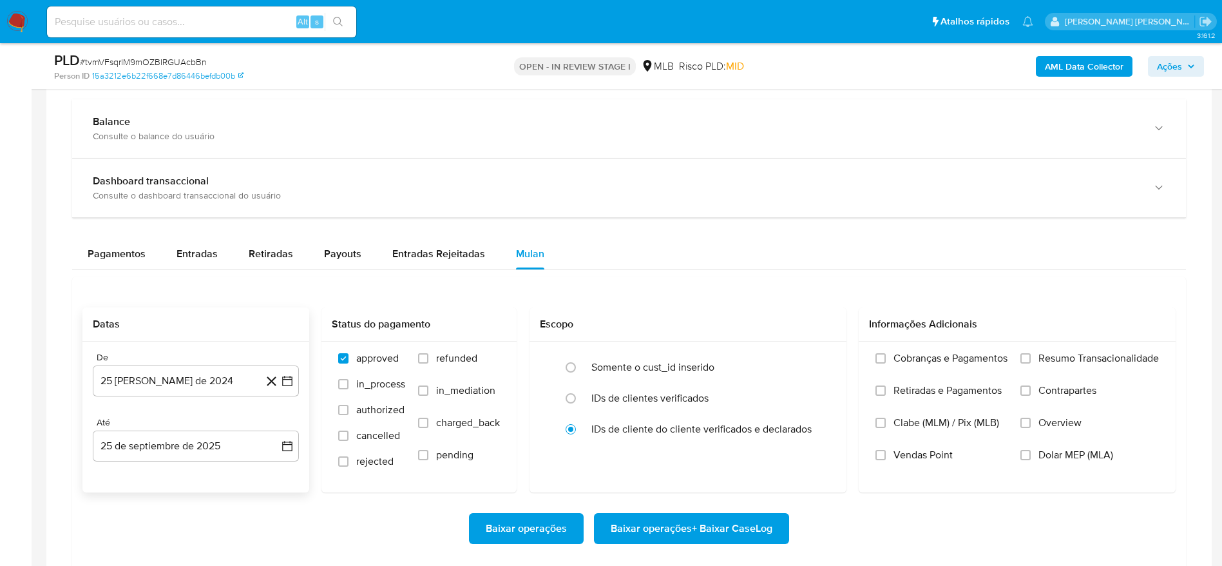
scroll to position [967, 0]
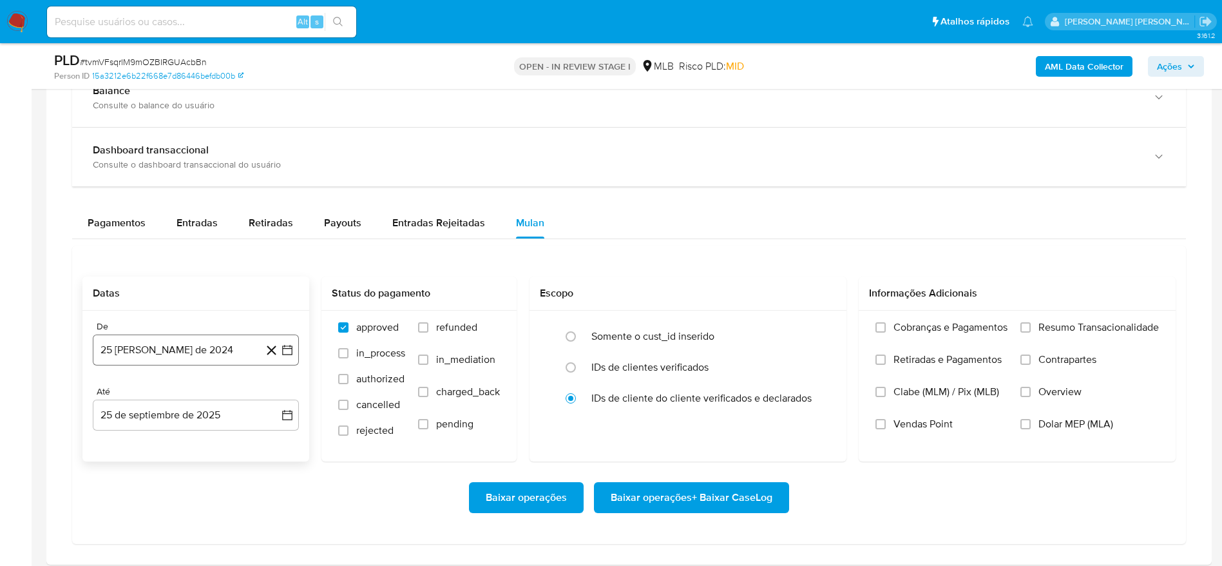
click at [206, 351] on button "25 [PERSON_NAME] de 2024" at bounding box center [196, 349] width 206 height 31
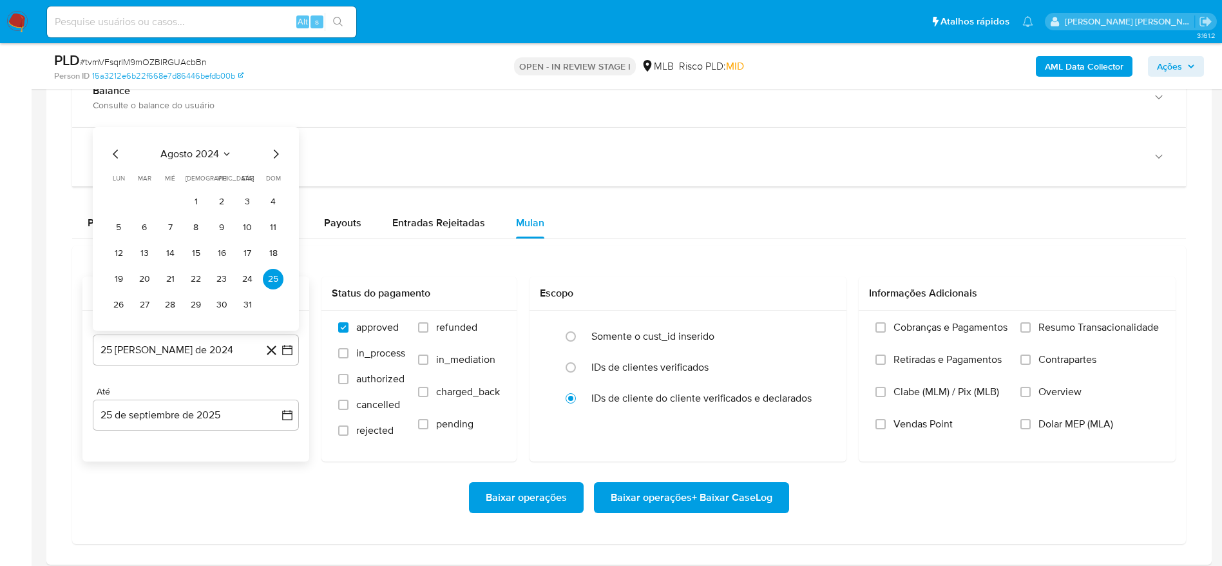
click at [214, 153] on span "agosto 2024" at bounding box center [189, 154] width 59 height 13
drag, startPoint x: 278, startPoint y: 143, endPoint x: 262, endPoint y: 149, distance: 16.5
click at [278, 142] on icon "Año siguiente" at bounding box center [272, 138] width 15 height 15
click at [188, 260] on span "ago" at bounding box center [195, 258] width 16 height 10
click at [218, 197] on button "1" at bounding box center [221, 201] width 21 height 21
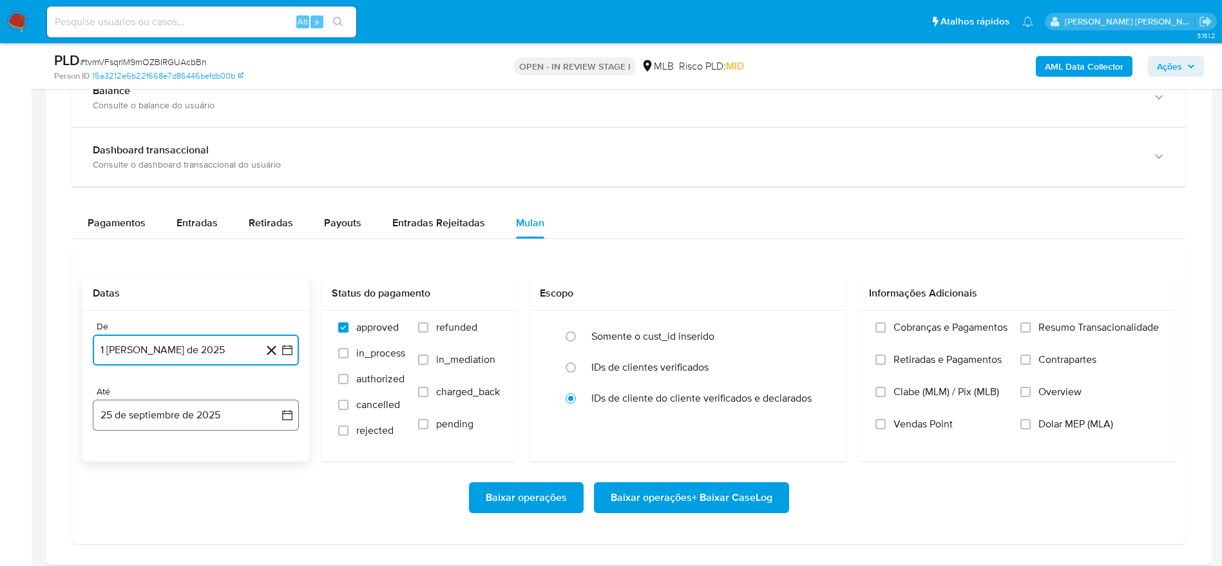
click at [182, 410] on button "25 de septiembre de 2025" at bounding box center [196, 415] width 206 height 31
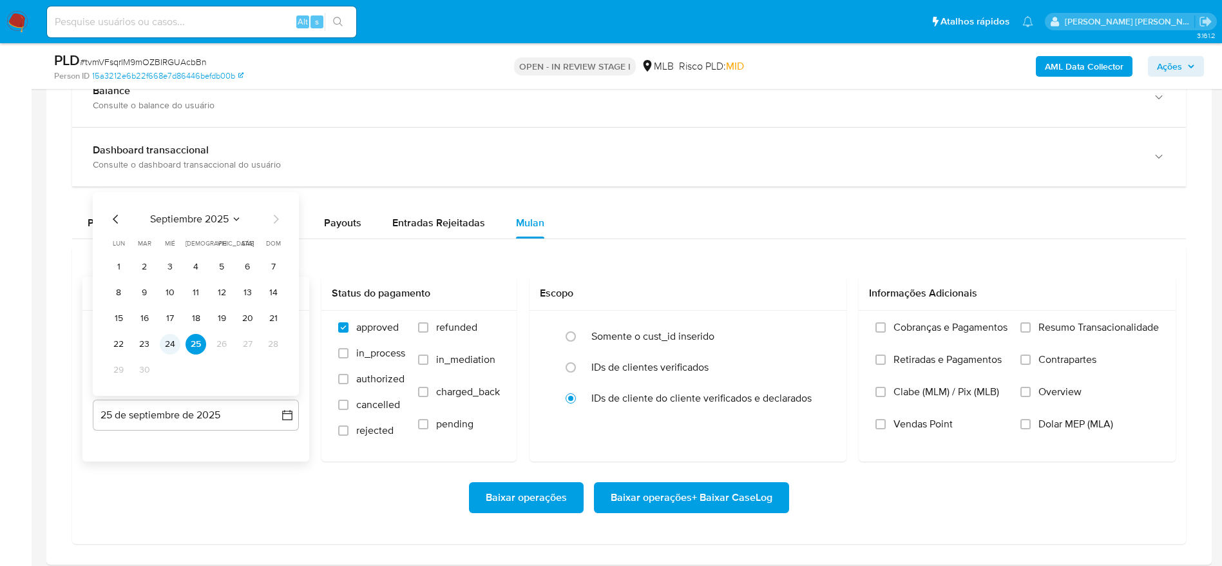
click at [169, 350] on button "24" at bounding box center [170, 344] width 21 height 21
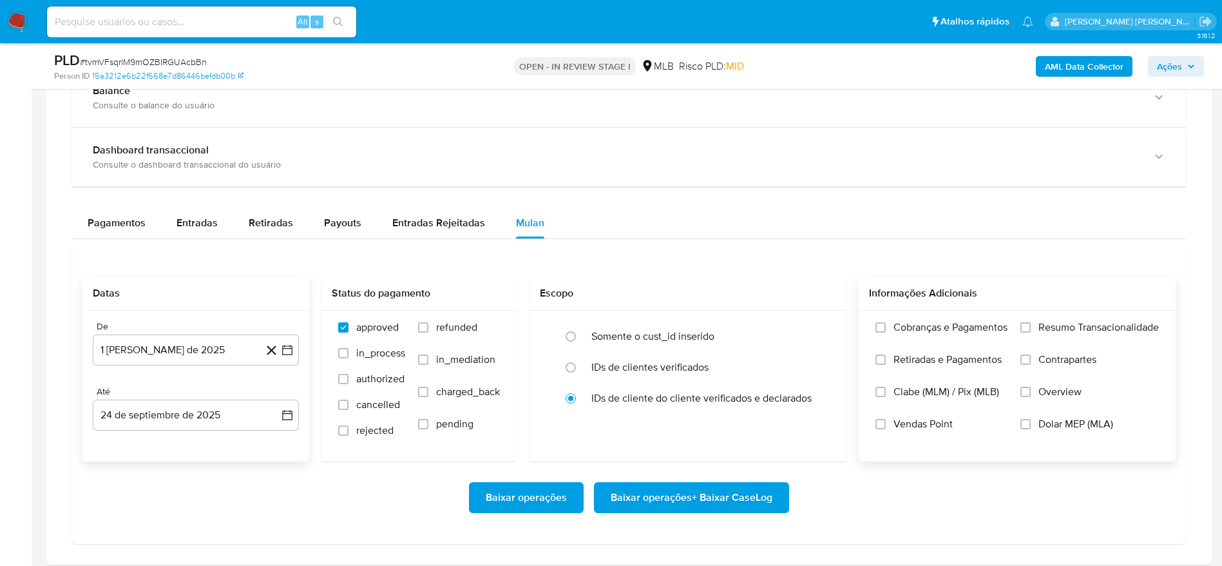
click at [1100, 326] on span "Resumo Transacionalidade" at bounding box center [1099, 327] width 121 height 13
click at [1031, 326] on input "Resumo Transacionalidade" at bounding box center [1026, 327] width 10 height 10
click at [704, 496] on span "Baixar operações + Baixar CaseLog" at bounding box center [692, 497] width 162 height 28
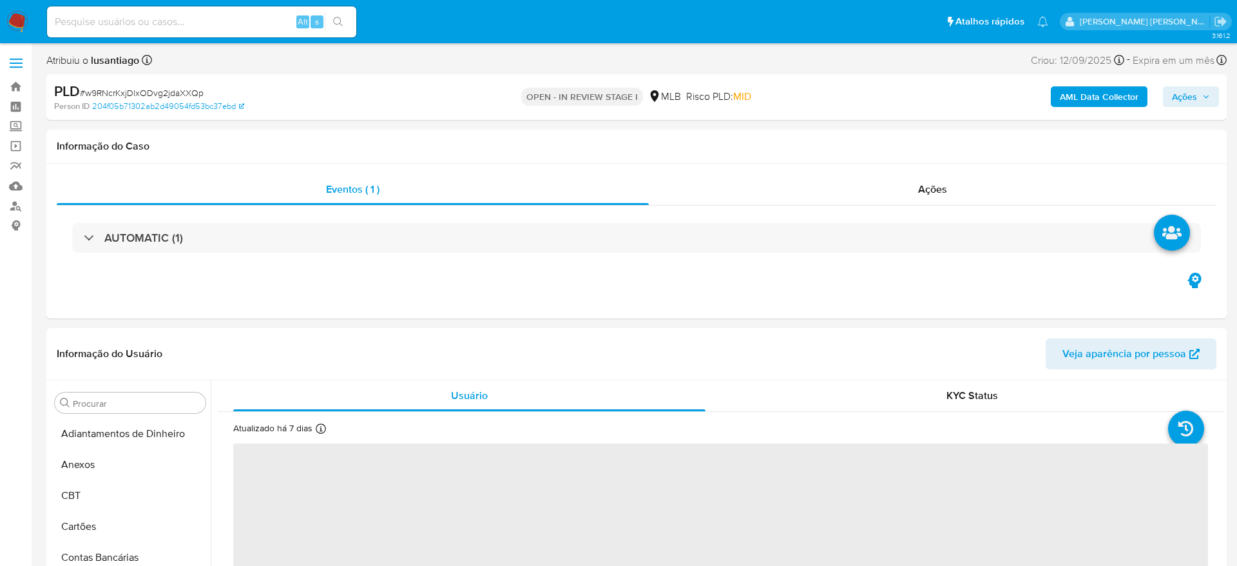
select select "10"
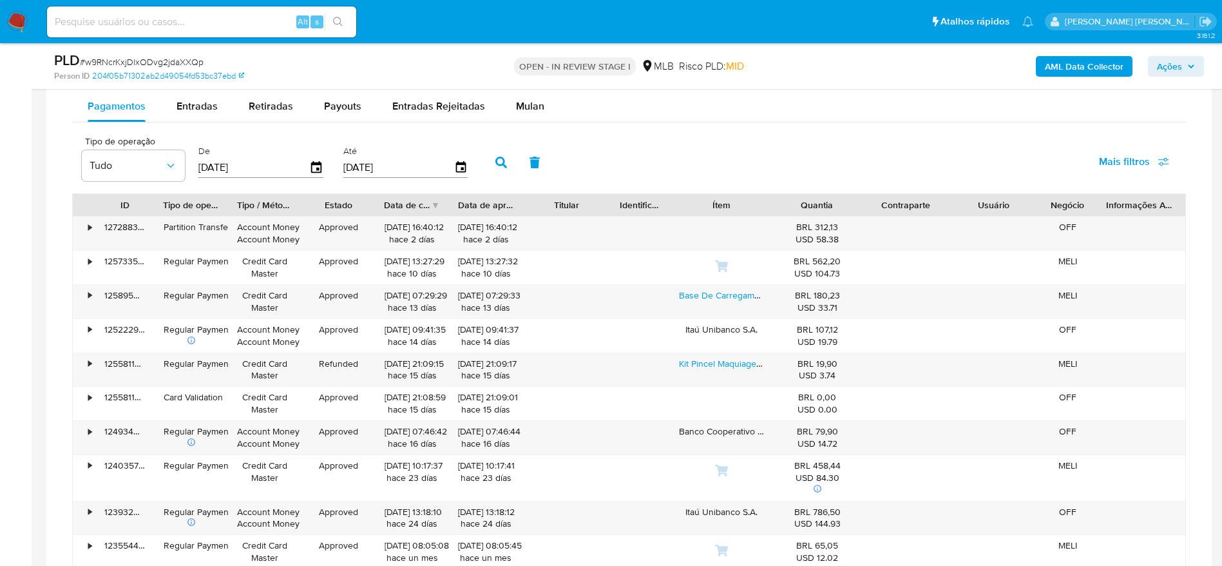
scroll to position [967, 0]
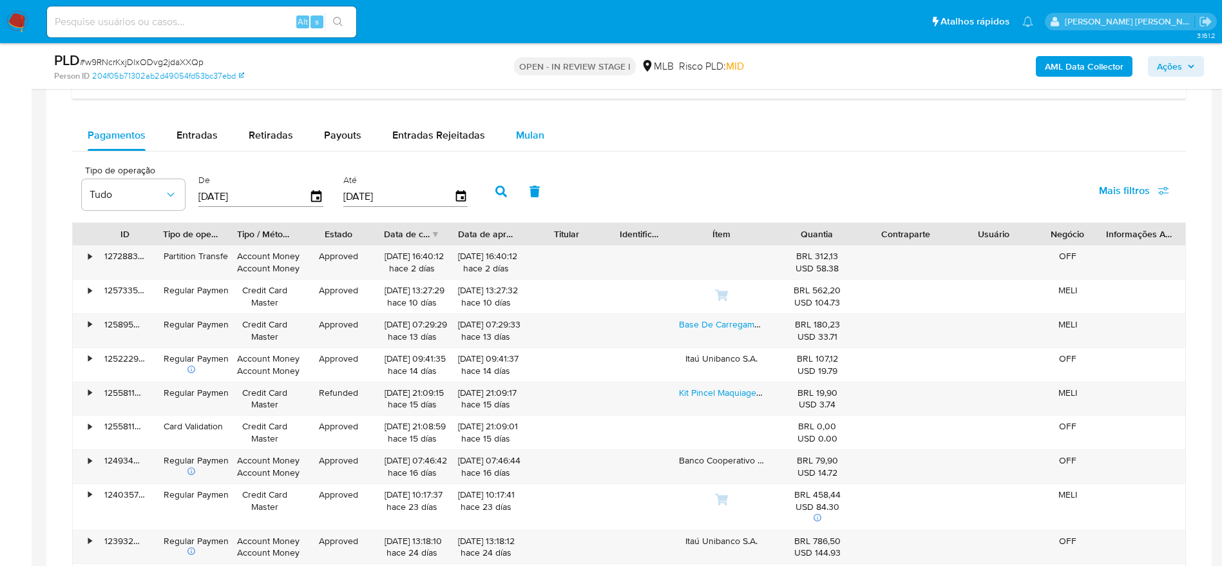
click at [525, 135] on span "Mulan" at bounding box center [530, 135] width 28 height 15
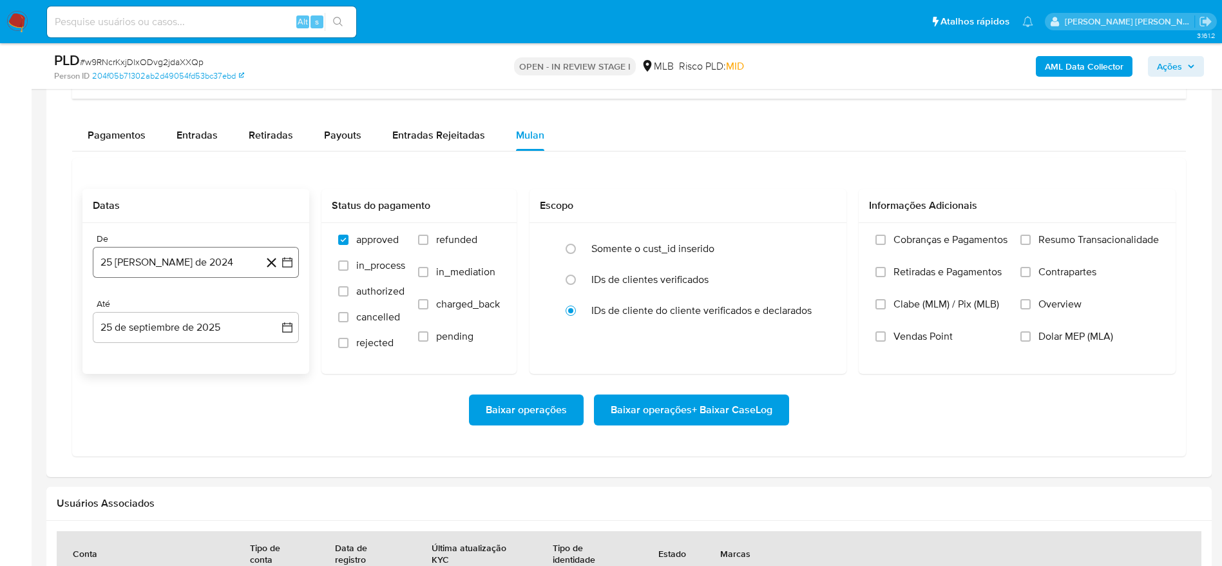
click at [228, 258] on button "25 [PERSON_NAME] de 2024" at bounding box center [196, 262] width 206 height 31
click at [189, 302] on span "agosto 2024" at bounding box center [189, 308] width 59 height 13
click at [277, 312] on icon "Año siguiente" at bounding box center [272, 308] width 15 height 15
click at [206, 427] on button "ago" at bounding box center [195, 428] width 36 height 21
click at [221, 354] on button "1" at bounding box center [221, 356] width 21 height 21
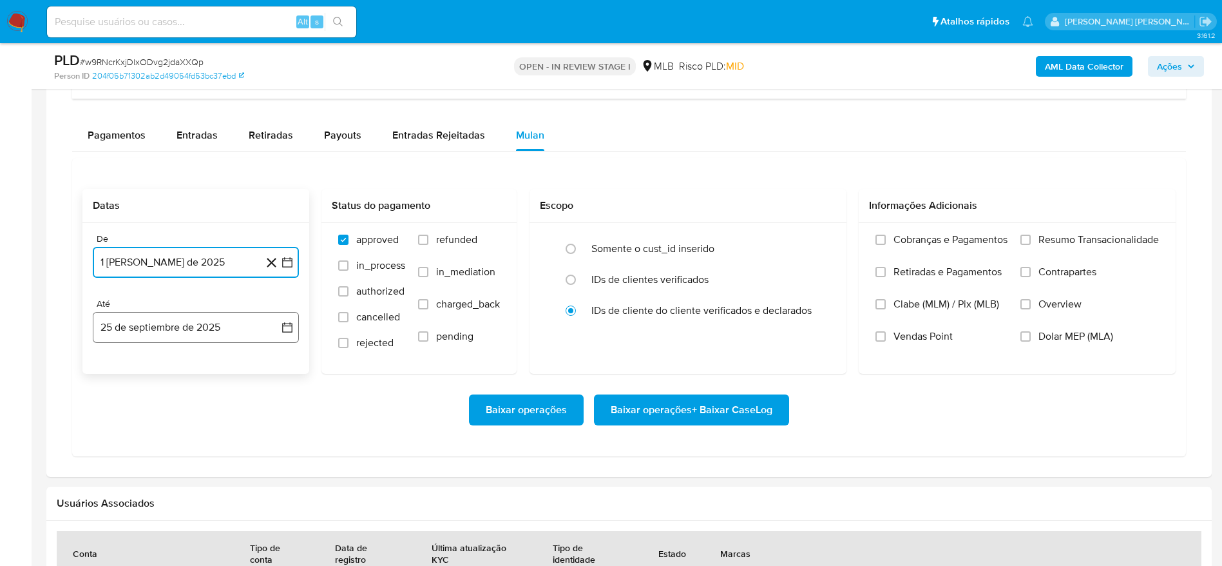
click at [184, 320] on button "25 de septiembre de 2025" at bounding box center [196, 327] width 206 height 31
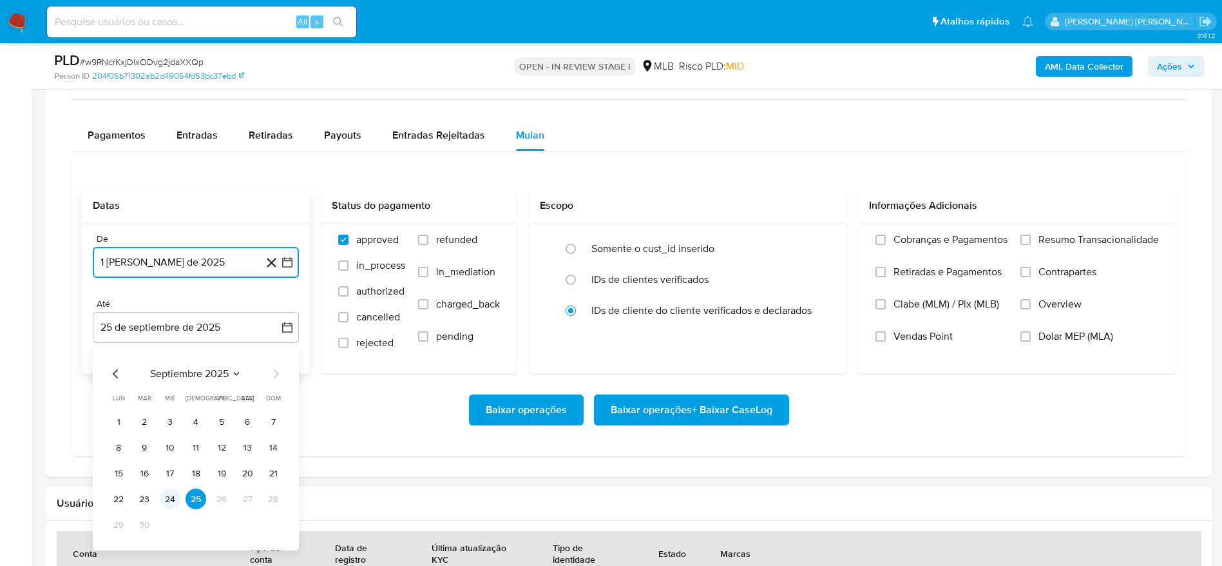
click at [172, 501] on button "24" at bounding box center [170, 498] width 21 height 21
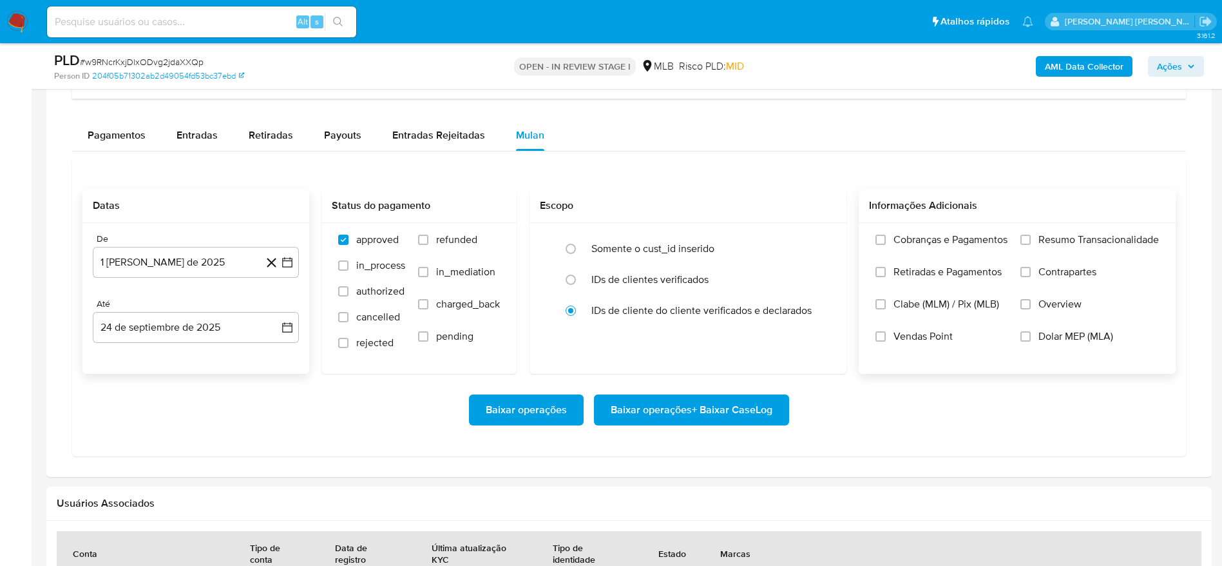
click at [1072, 236] on span "Resumo Transacionalidade" at bounding box center [1099, 239] width 121 height 13
click at [1031, 236] on input "Resumo Transacionalidade" at bounding box center [1026, 240] width 10 height 10
click at [742, 404] on span "Baixar operações + Baixar CaseLog" at bounding box center [692, 410] width 162 height 28
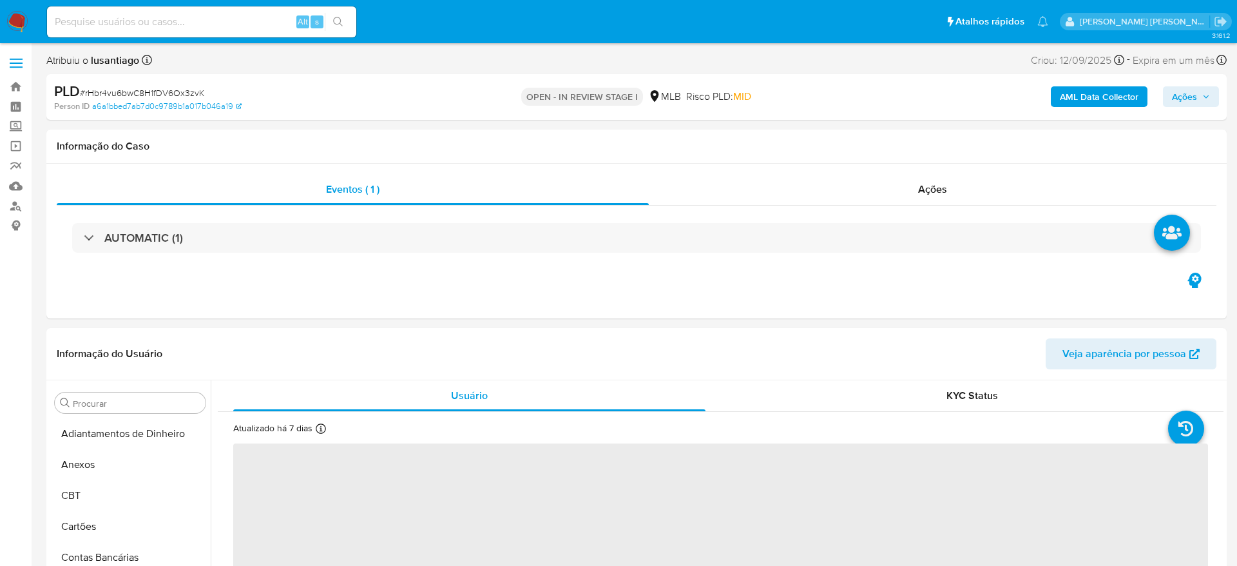
select select "10"
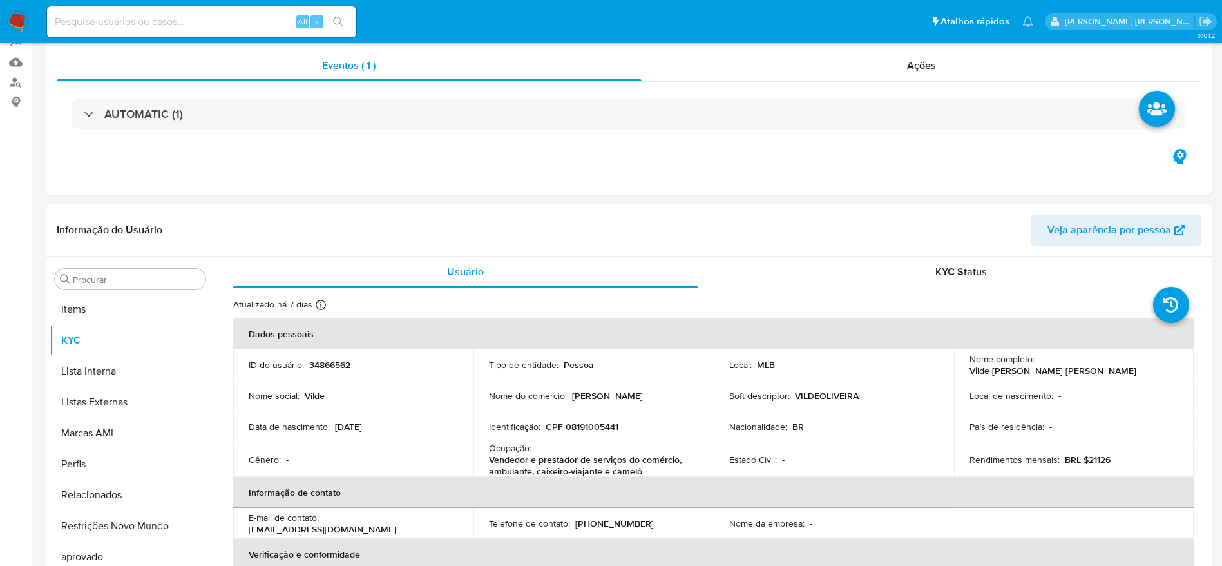
scroll to position [668, 0]
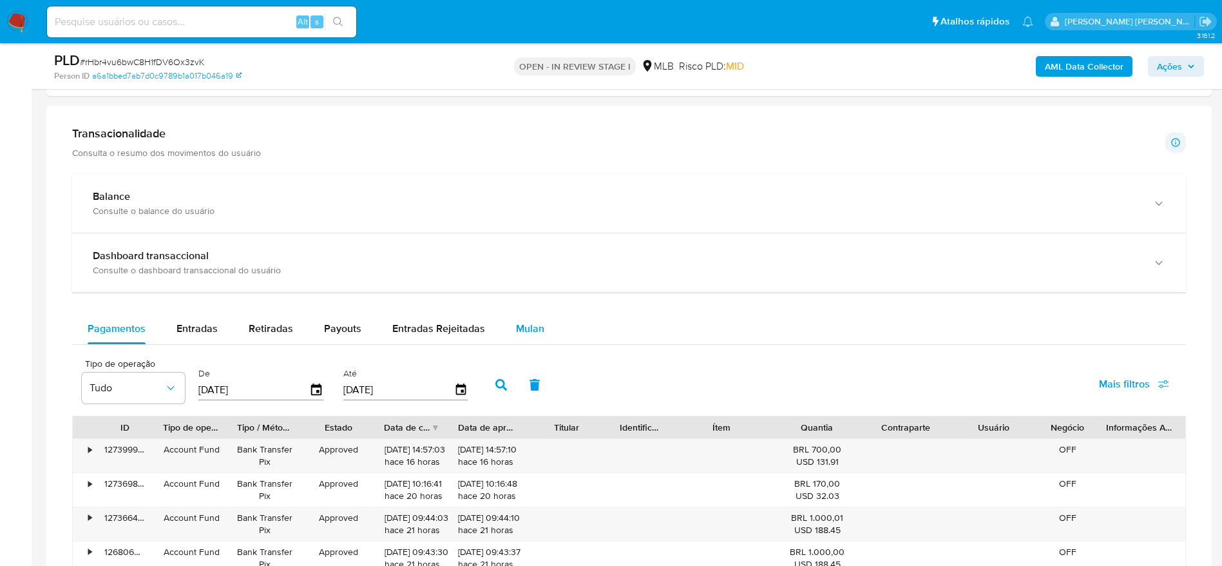
drag, startPoint x: 534, startPoint y: 322, endPoint x: 516, endPoint y: 313, distance: 19.3
click at [532, 322] on span "Mulan" at bounding box center [530, 328] width 28 height 15
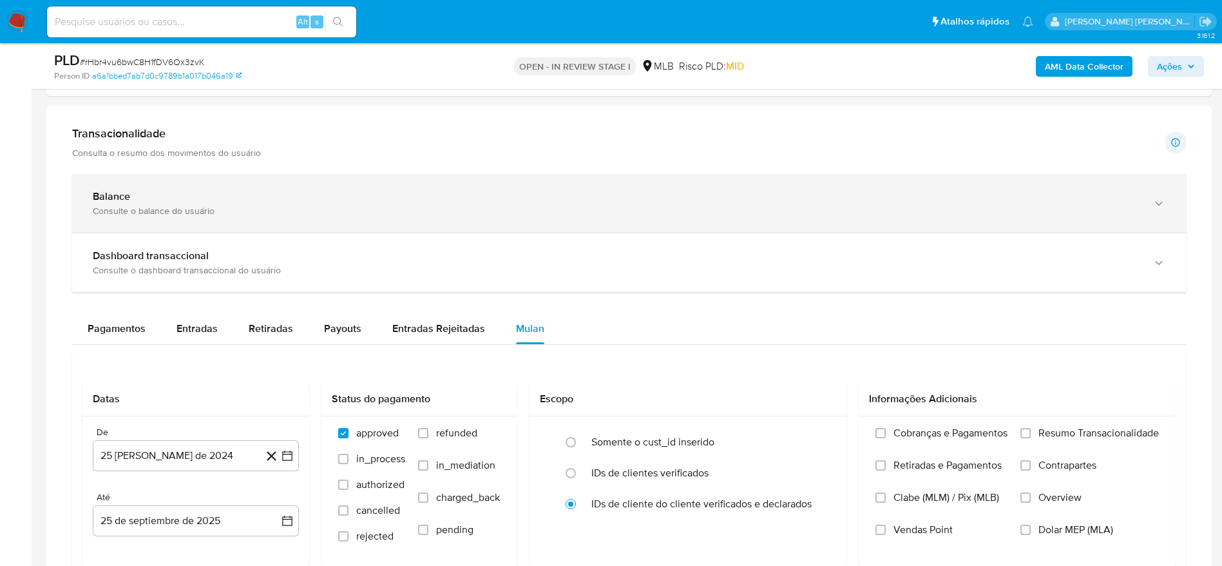
scroll to position [967, 0]
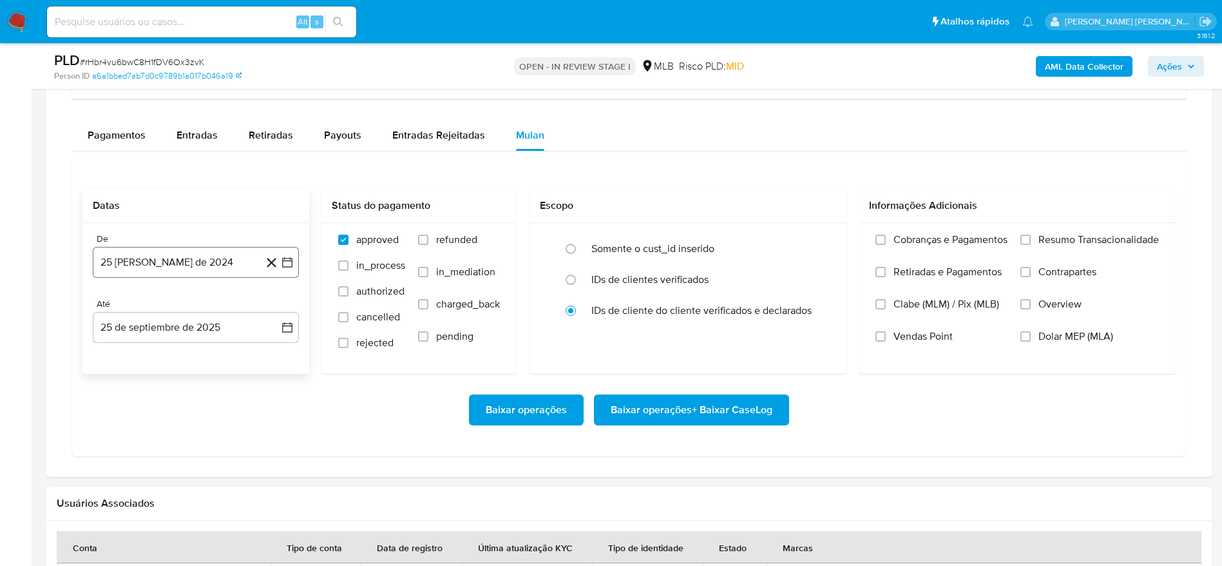
click at [214, 258] on button "25 [PERSON_NAME] de 2024" at bounding box center [196, 262] width 206 height 31
click at [195, 312] on span "agosto 2024" at bounding box center [189, 308] width 59 height 13
click at [276, 305] on icon "Año siguiente" at bounding box center [272, 308] width 15 height 15
click at [195, 436] on button "ago" at bounding box center [195, 428] width 36 height 21
click at [220, 355] on button "1" at bounding box center [221, 356] width 21 height 21
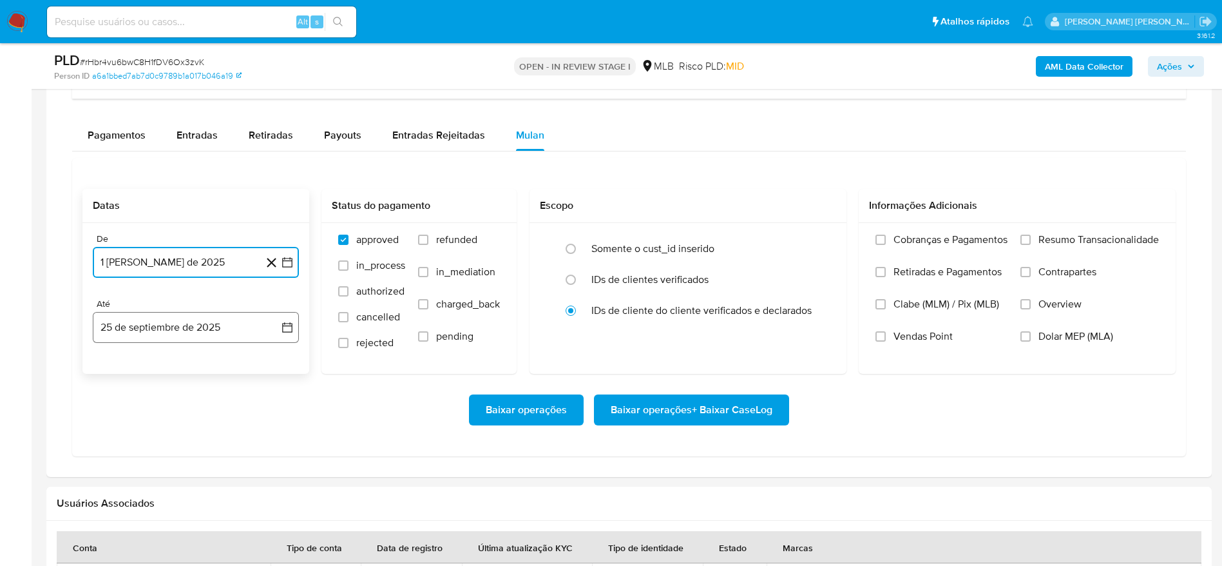
click at [183, 325] on button "25 de septiembre de 2025" at bounding box center [196, 327] width 206 height 31
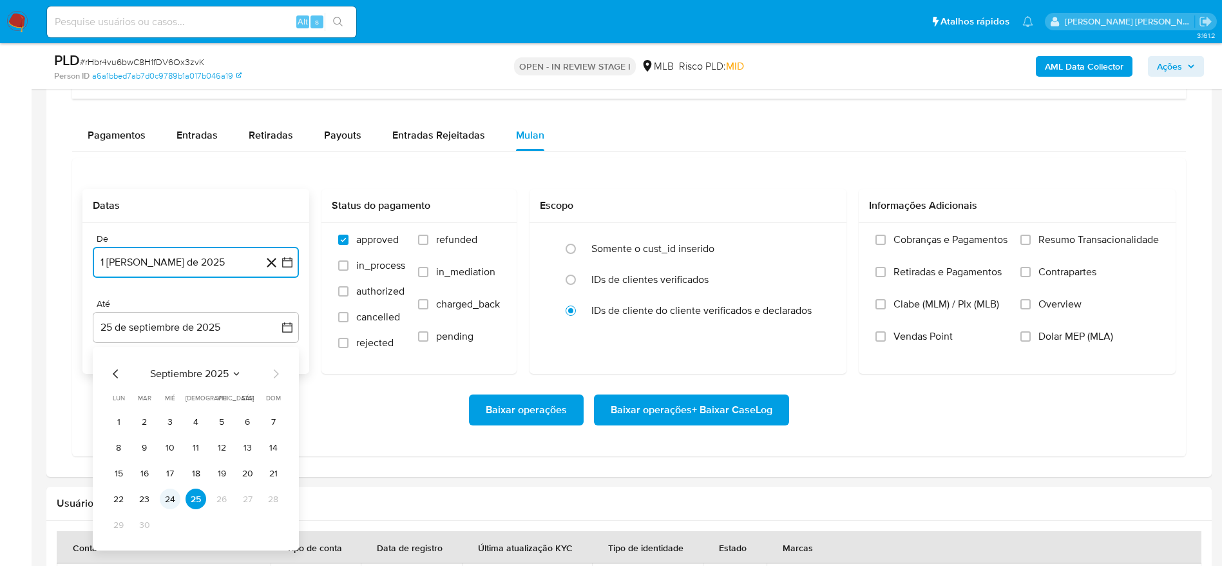
click at [175, 497] on button "24" at bounding box center [170, 498] width 21 height 21
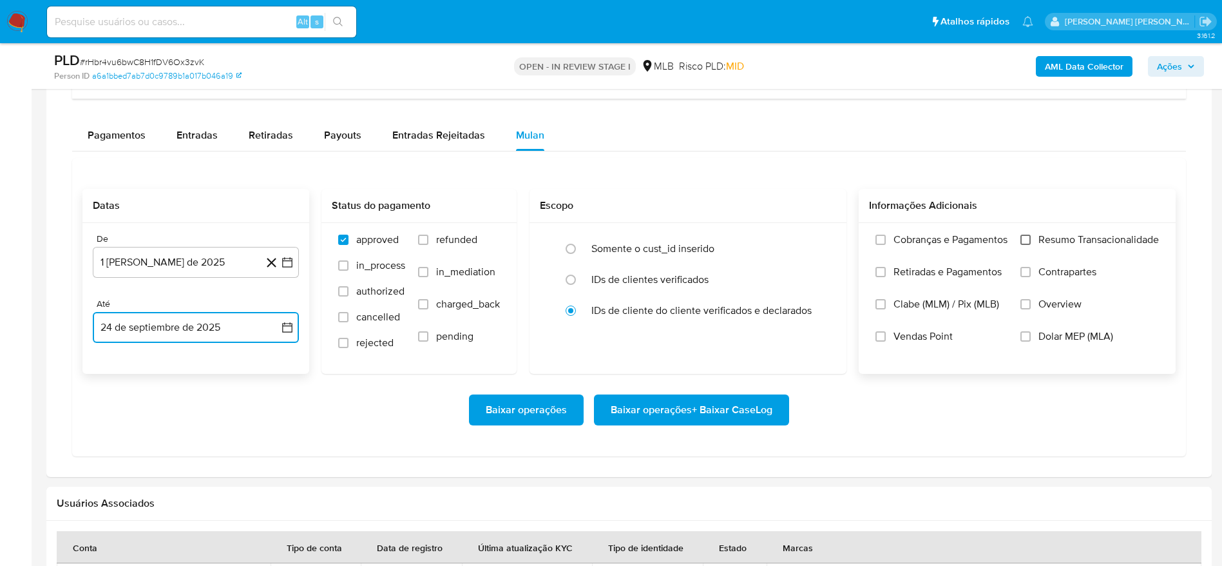
click at [1021, 239] on input "Resumo Transacionalidade" at bounding box center [1026, 240] width 10 height 10
click at [758, 409] on span "Baixar operações + Baixar CaseLog" at bounding box center [692, 410] width 162 height 28
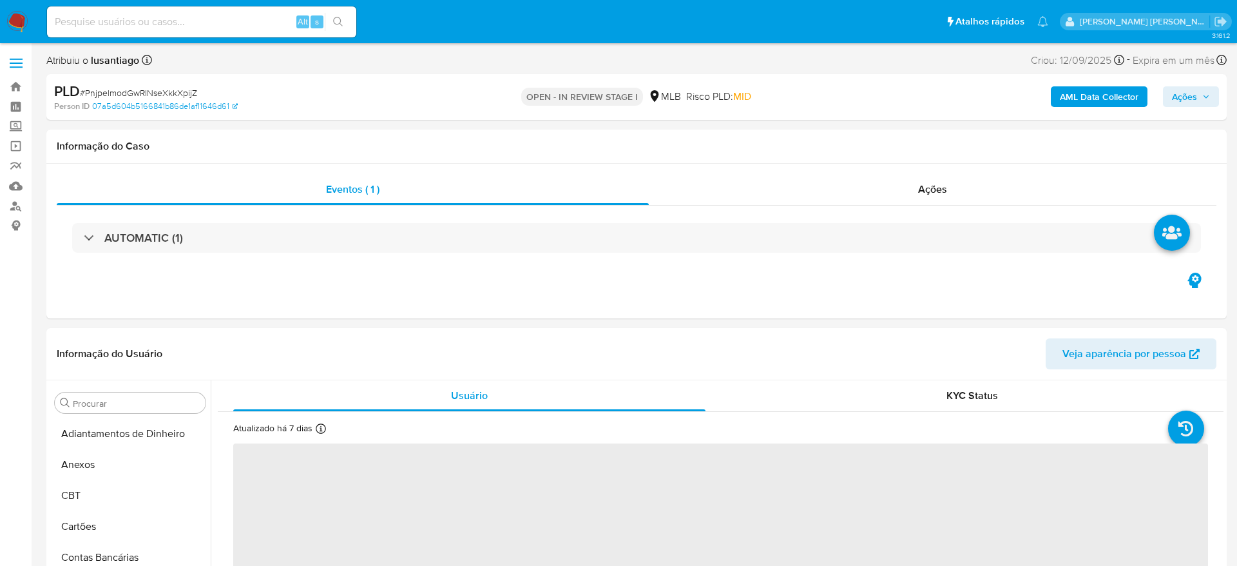
select select "10"
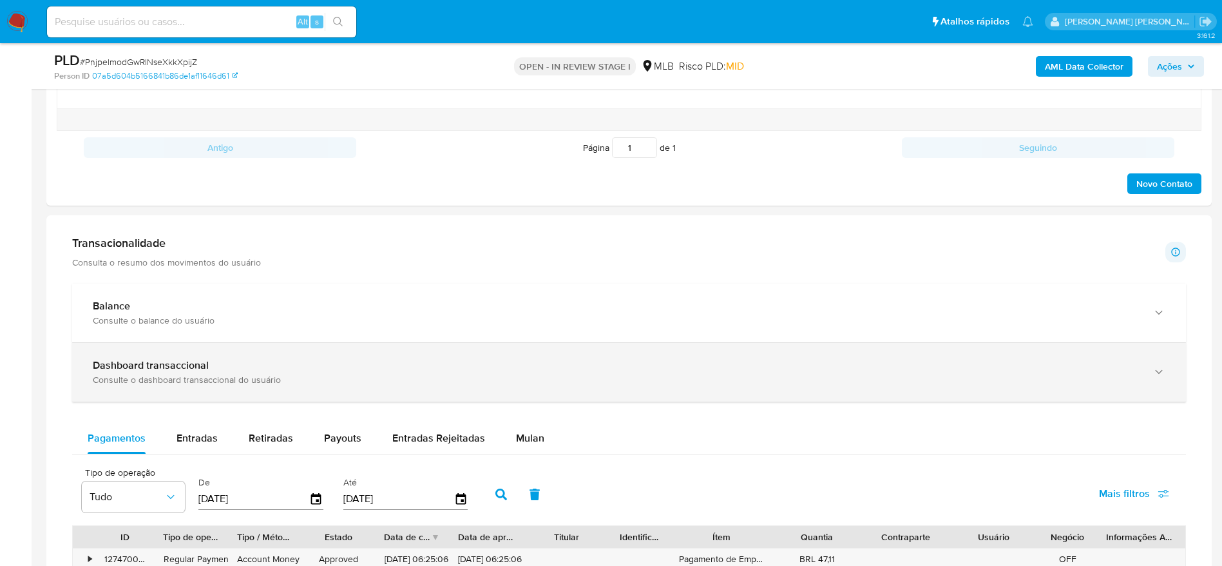
scroll to position [870, 0]
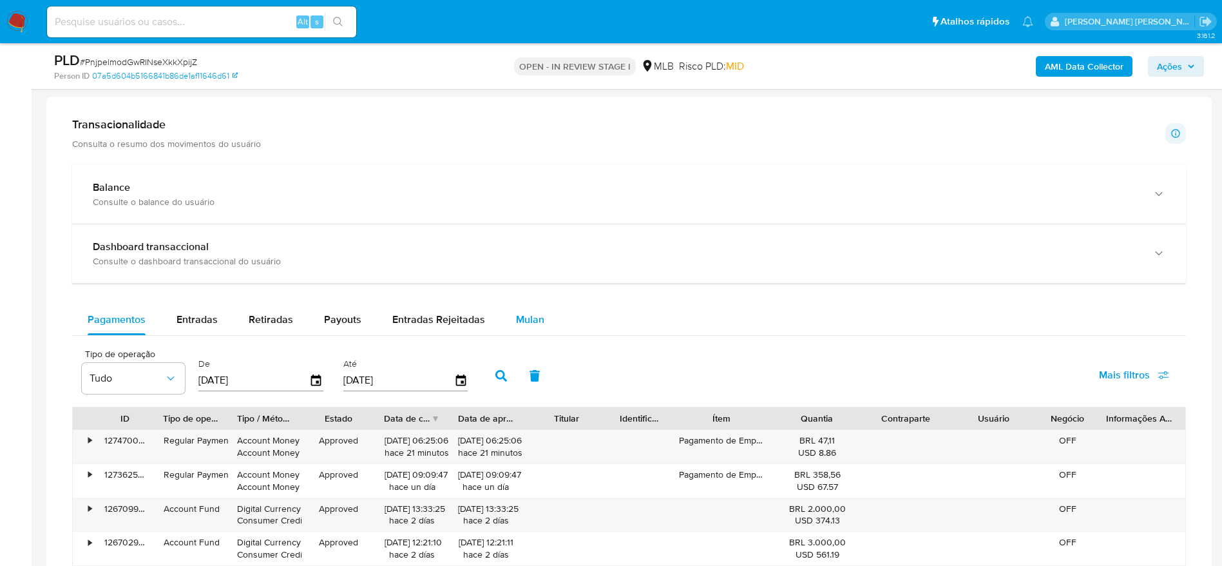
click at [537, 327] on div "Mulan" at bounding box center [530, 319] width 28 height 31
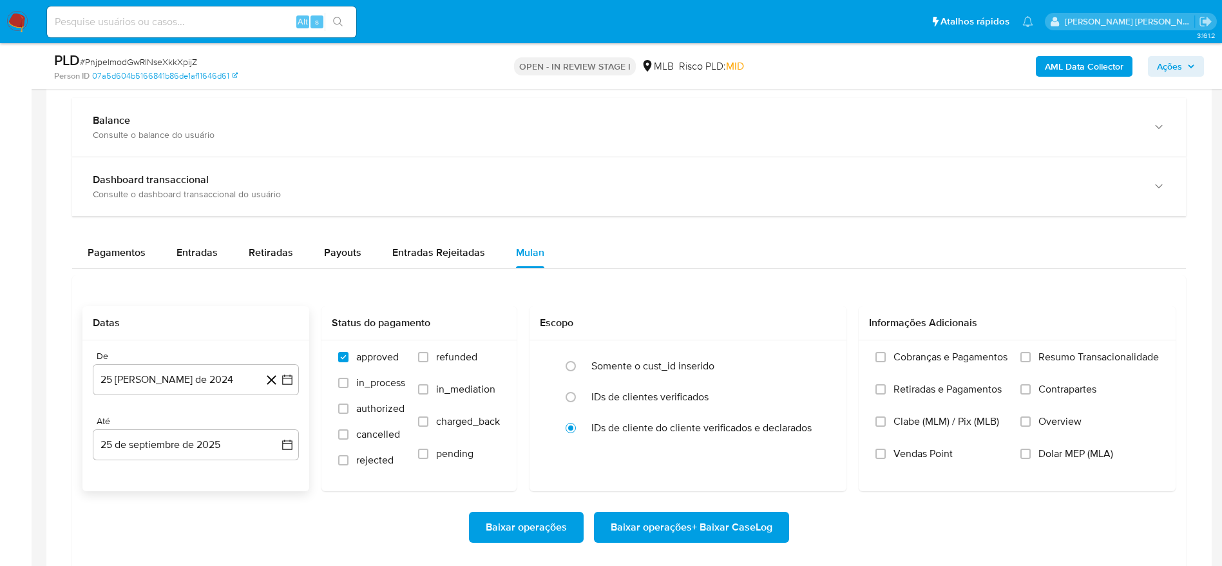
scroll to position [967, 0]
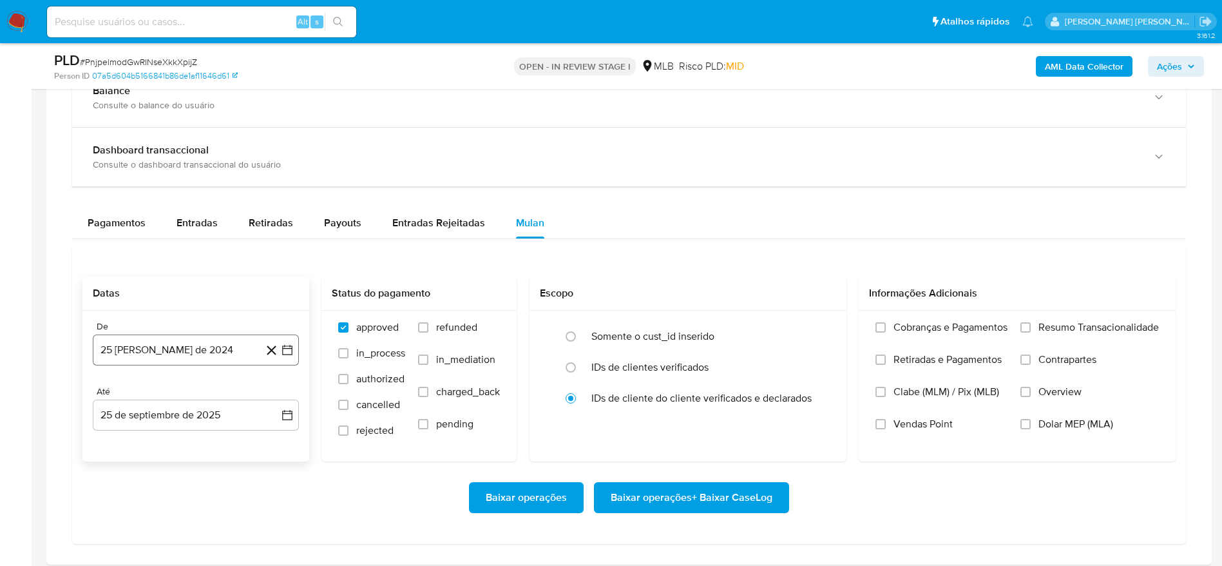
click at [187, 345] on button "25 [PERSON_NAME] de 2024" at bounding box center [196, 349] width 206 height 31
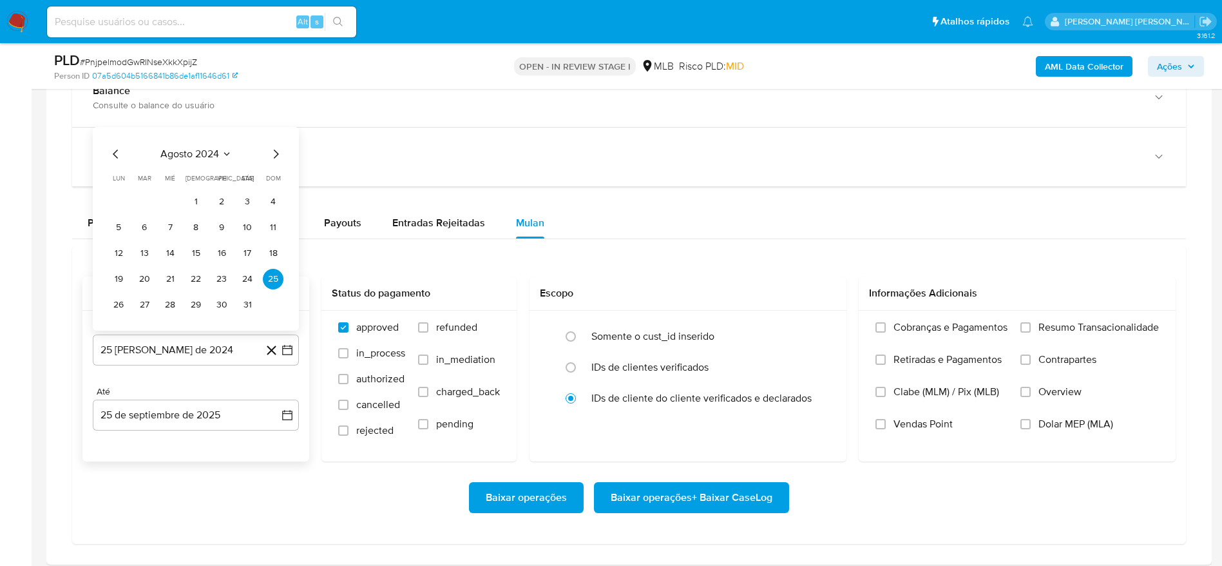
click at [194, 159] on span "agosto 2024" at bounding box center [189, 154] width 59 height 13
click at [272, 142] on icon "Año siguiente" at bounding box center [272, 138] width 15 height 15
click at [199, 260] on span "ago" at bounding box center [195, 258] width 16 height 10
click at [221, 195] on button "1" at bounding box center [221, 201] width 21 height 21
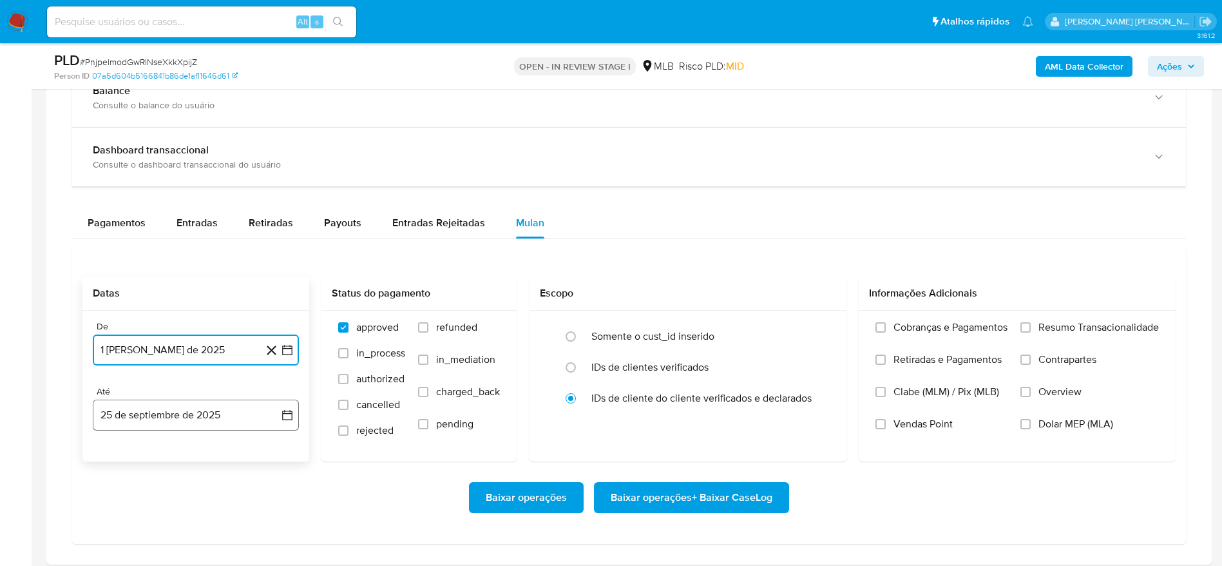
click at [171, 408] on button "25 de septiembre de 2025" at bounding box center [196, 415] width 206 height 31
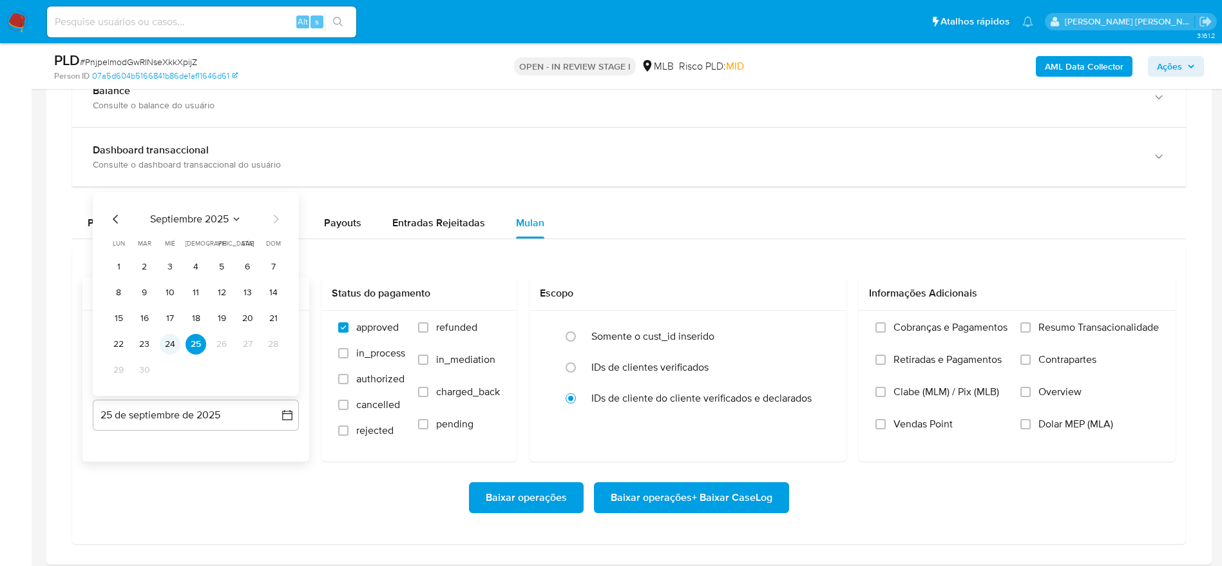
click at [170, 340] on button "24" at bounding box center [170, 344] width 21 height 21
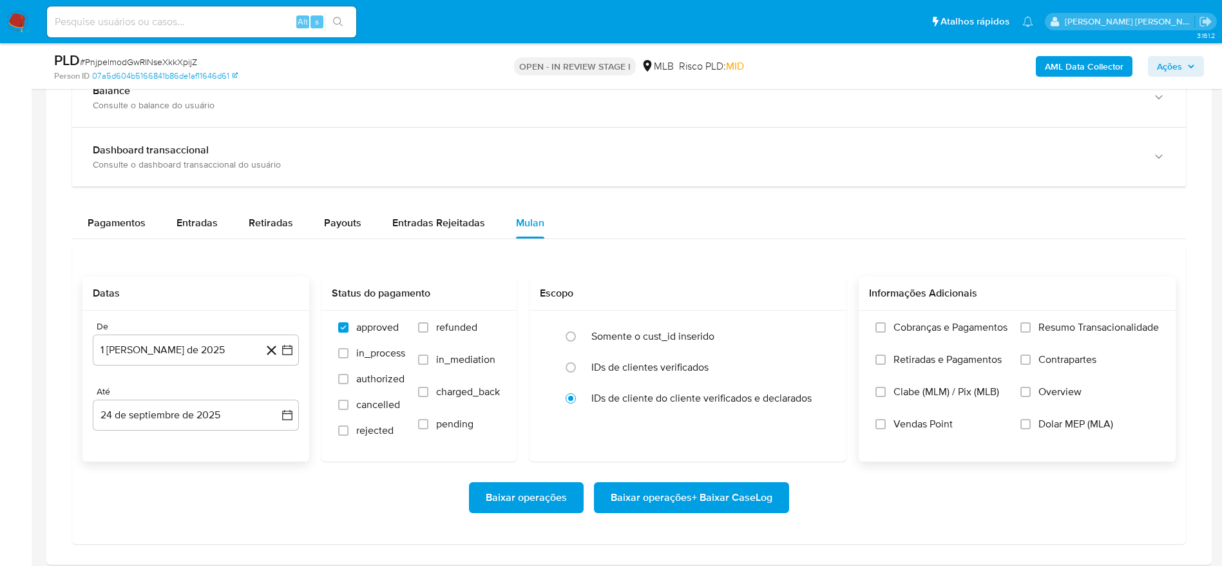
click at [1115, 332] on span "Resumo Transacionalidade" at bounding box center [1099, 327] width 121 height 13
click at [1031, 332] on input "Resumo Transacionalidade" at bounding box center [1026, 327] width 10 height 10
click at [670, 496] on span "Baixar operações + Baixar CaseLog" at bounding box center [692, 497] width 162 height 28
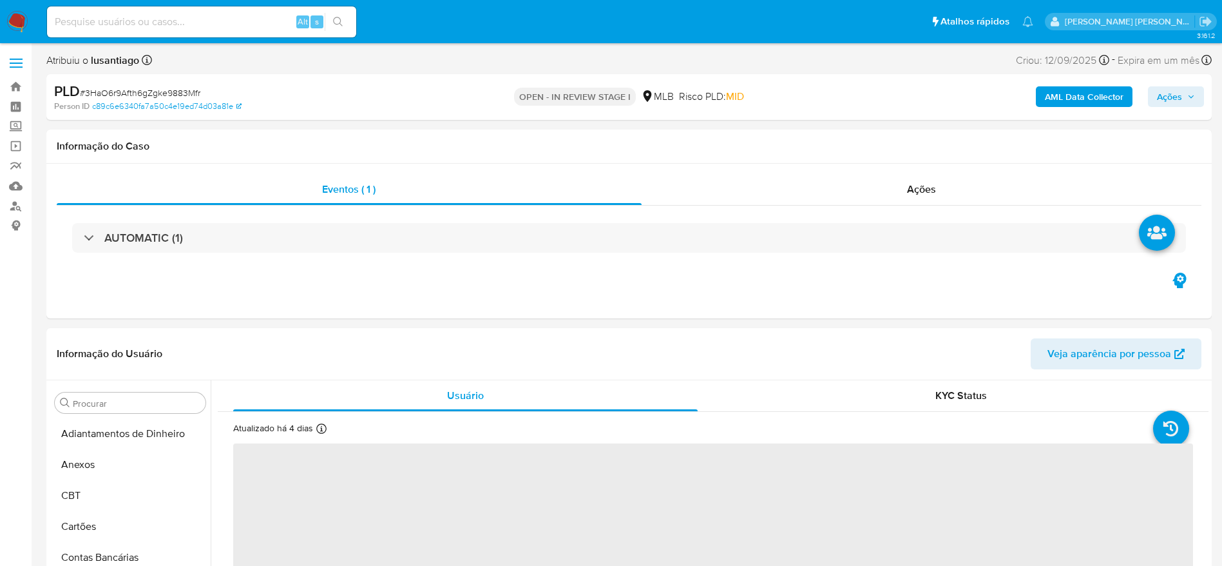
select select "10"
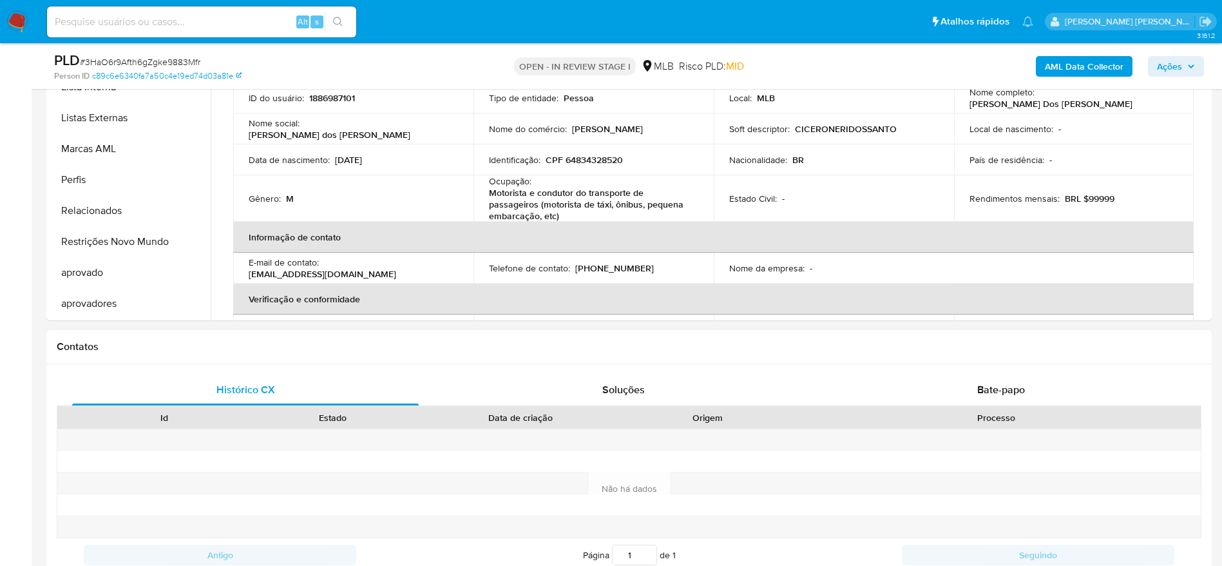
scroll to position [677, 0]
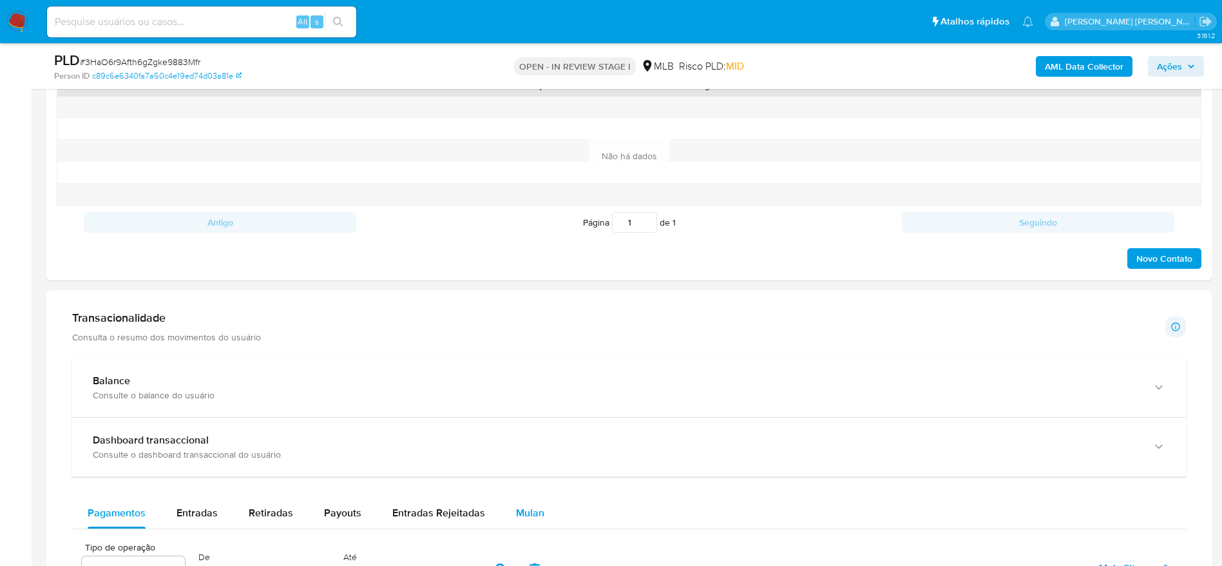
click at [526, 511] on span "Mulan" at bounding box center [530, 512] width 28 height 15
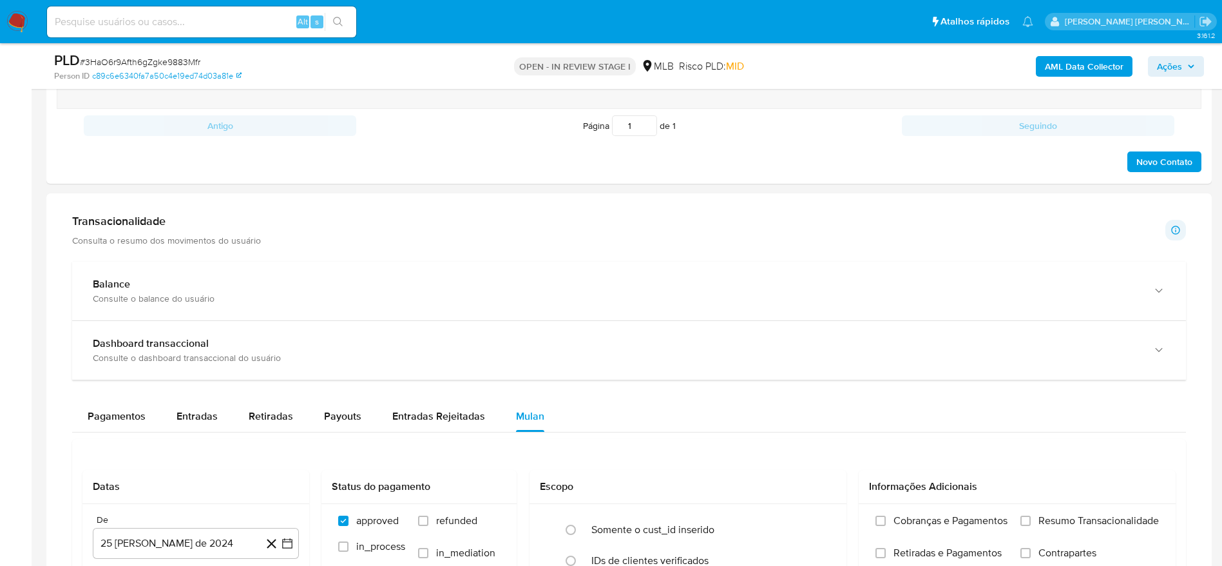
scroll to position [1063, 0]
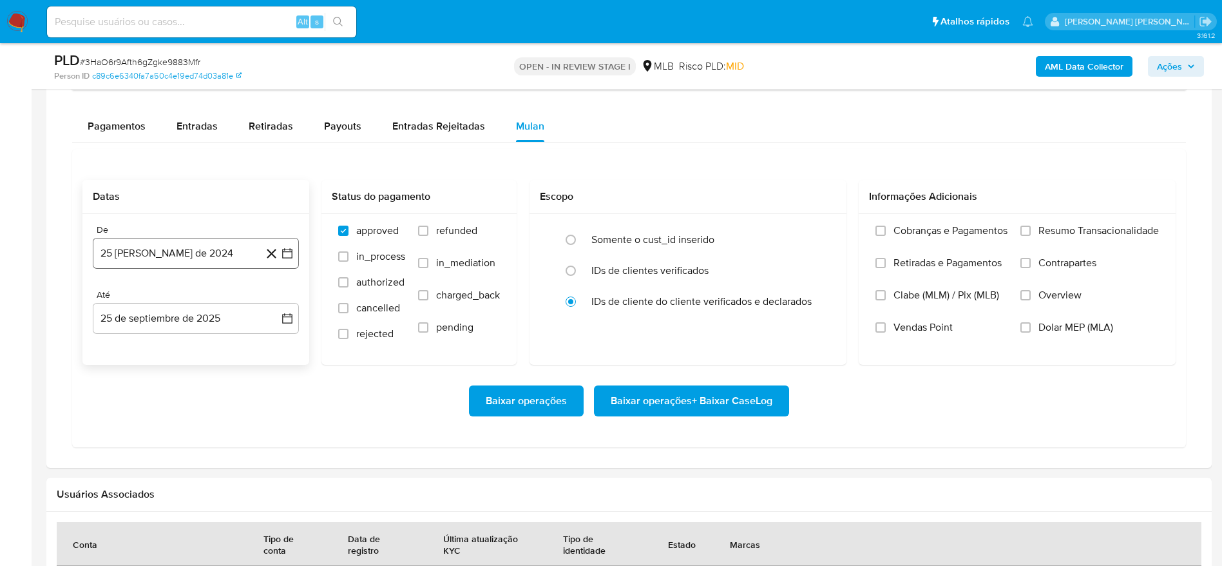
click at [180, 244] on button "25 [PERSON_NAME] de 2024" at bounding box center [196, 253] width 206 height 31
click at [211, 303] on span "agosto 2024" at bounding box center [189, 299] width 59 height 13
click at [273, 293] on icon "Año siguiente" at bounding box center [272, 299] width 15 height 15
click at [195, 430] on tr "ene feb mar abr may jun [DATE] ago sep oct nov dic" at bounding box center [194, 400] width 147 height 129
click at [190, 419] on span "ago" at bounding box center [195, 419] width 16 height 10
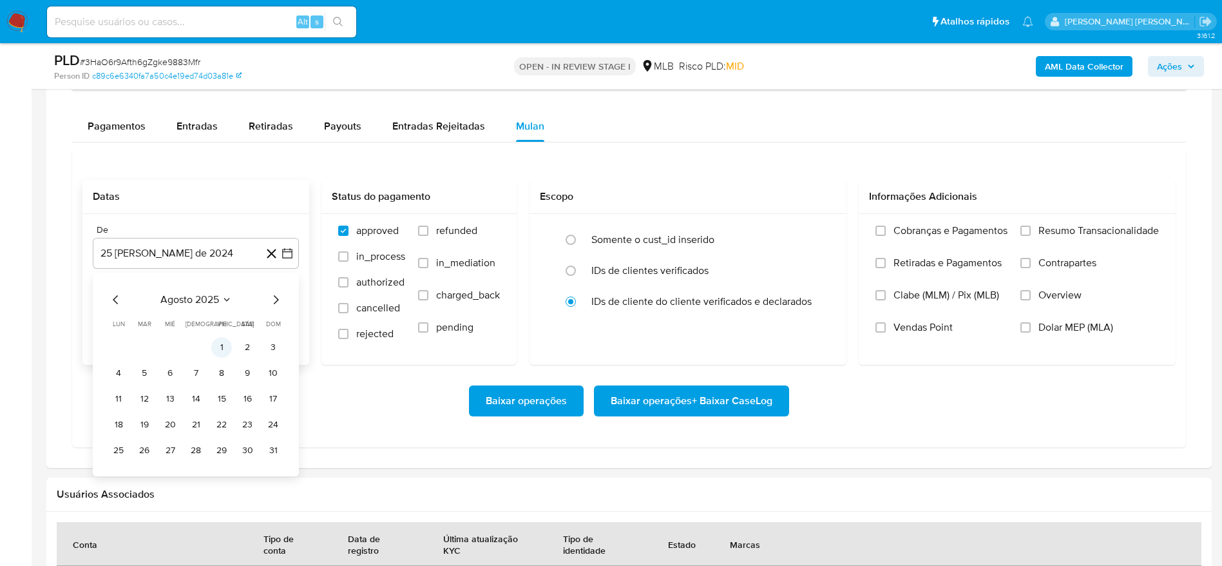
click at [220, 342] on button "1" at bounding box center [221, 347] width 21 height 21
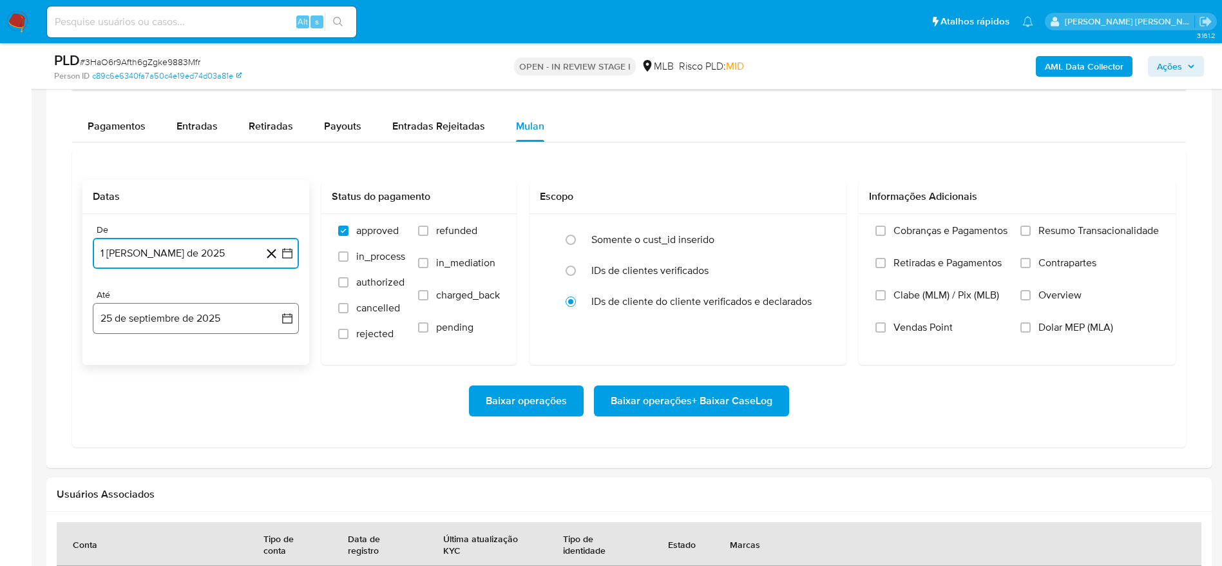
click at [148, 321] on button "25 de septiembre de 2025" at bounding box center [196, 318] width 206 height 31
click at [171, 493] on button "24" at bounding box center [170, 489] width 21 height 21
click at [1070, 230] on span "Resumo Transacionalidade" at bounding box center [1099, 230] width 121 height 13
click at [1031, 230] on input "Resumo Transacionalidade" at bounding box center [1026, 231] width 10 height 10
click at [689, 414] on span "Baixar operações + Baixar CaseLog" at bounding box center [692, 401] width 162 height 28
